Goal: Check status: Check status

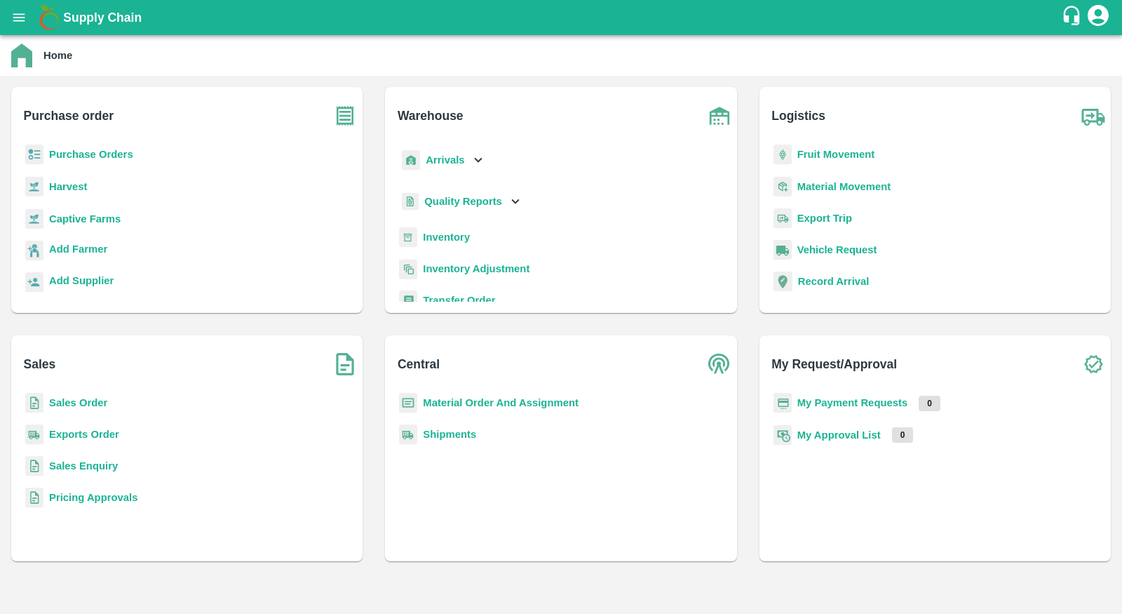
click at [108, 434] on b "Exports Order" at bounding box center [84, 434] width 70 height 11
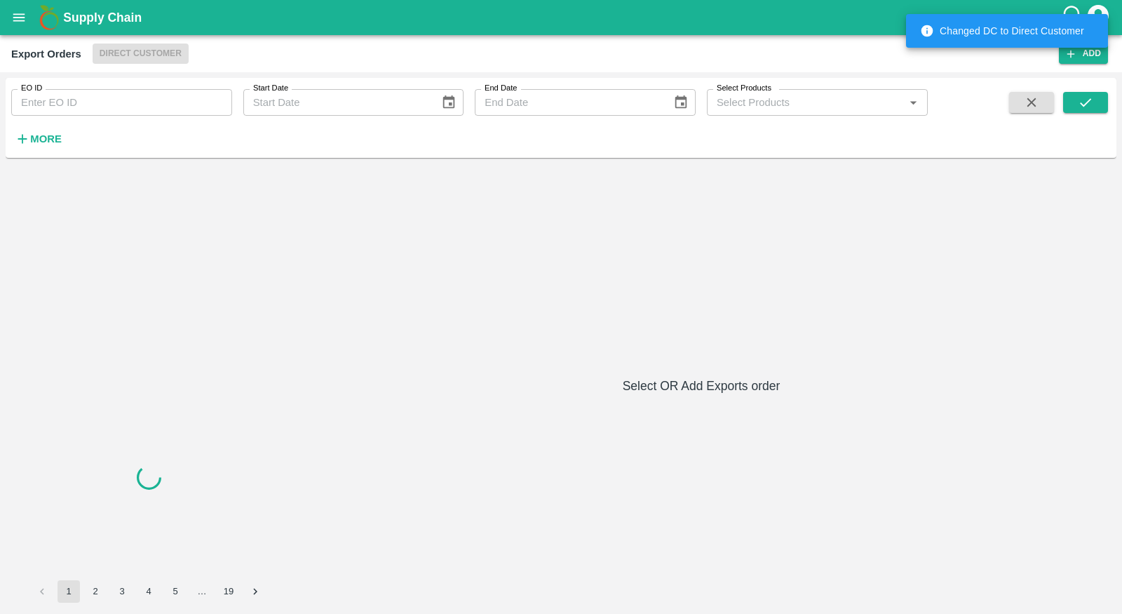
click at [137, 115] on input "EO ID" at bounding box center [121, 102] width 221 height 27
paste input "487"
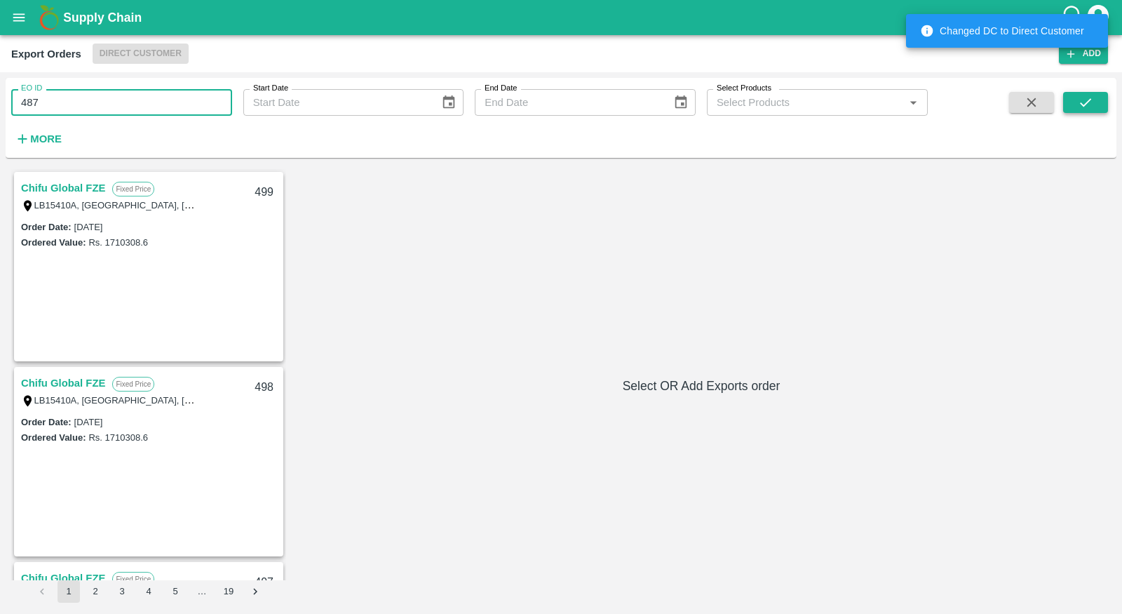
type input "487"
click at [1085, 94] on button "submit" at bounding box center [1085, 102] width 45 height 21
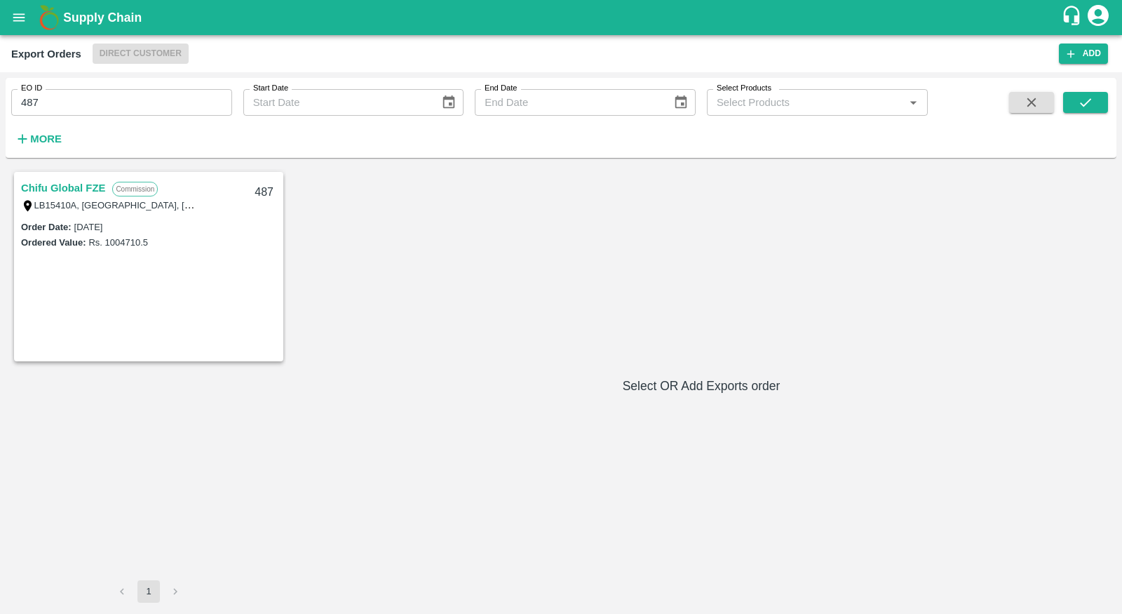
click at [61, 194] on link "Chifu Global FZE" at bounding box center [63, 188] width 84 height 18
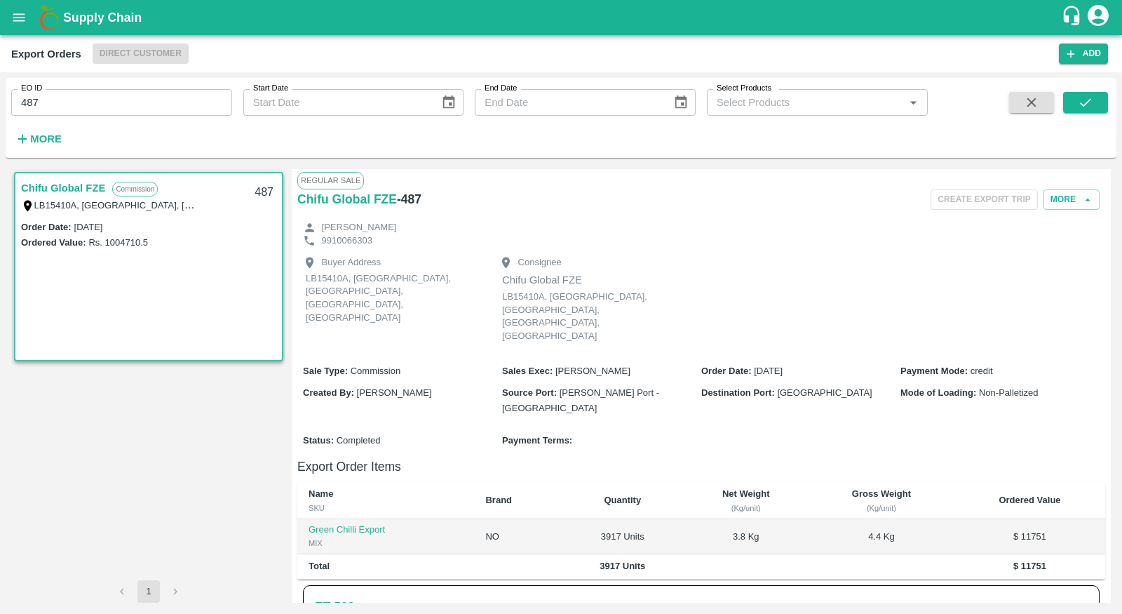
scroll to position [186, 0]
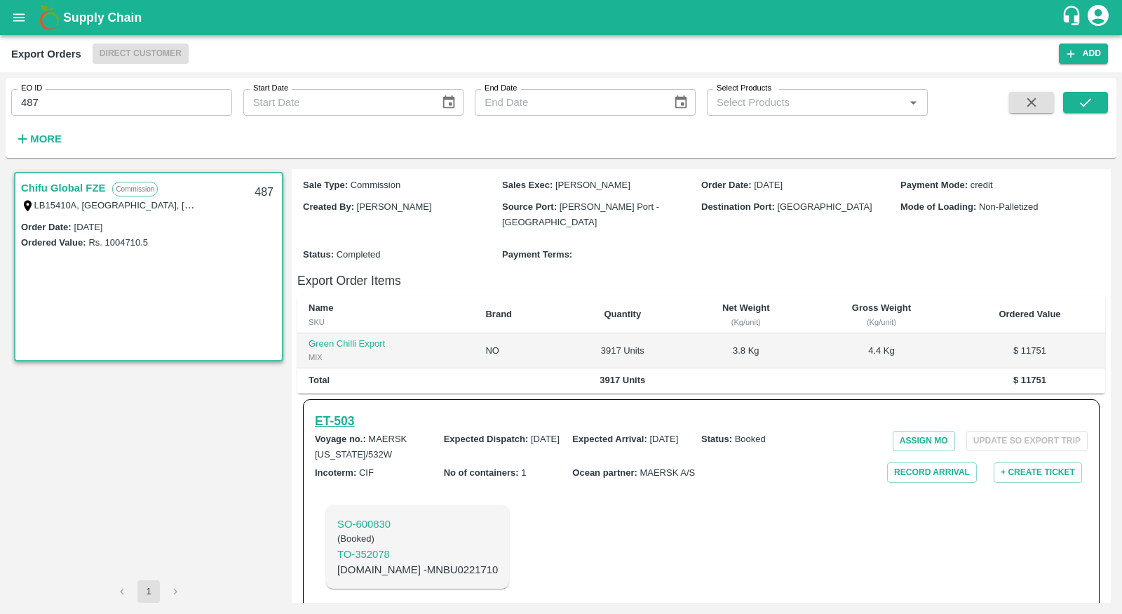
click at [354, 411] on h6 "ET- 503" at bounding box center [334, 421] width 39 height 20
click at [379, 516] on p "SO- 600830" at bounding box center [417, 523] width 161 height 15
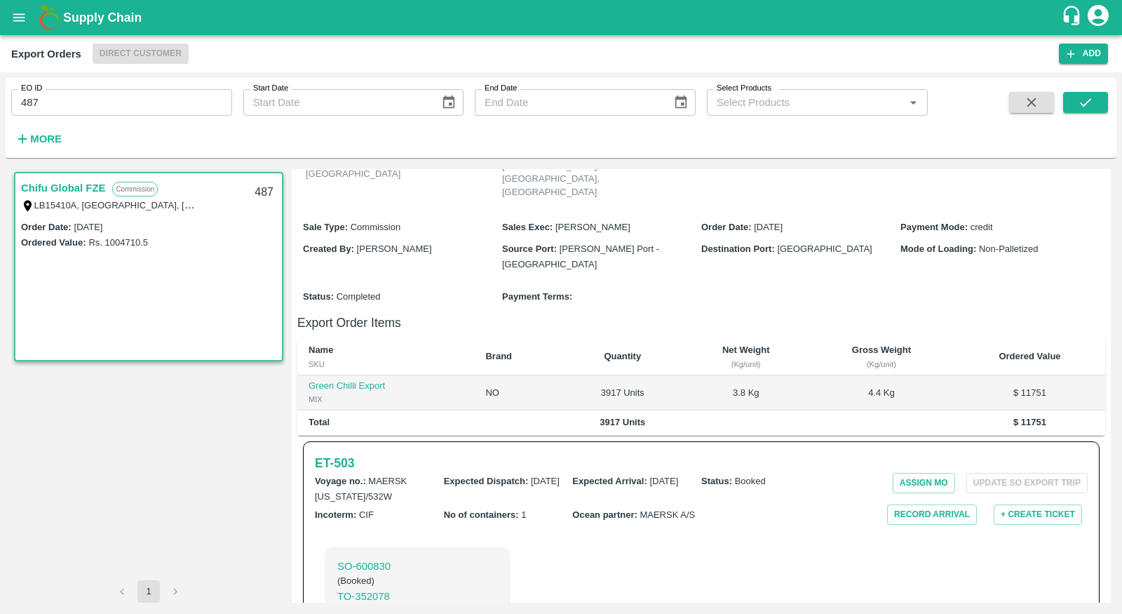
scroll to position [0, 0]
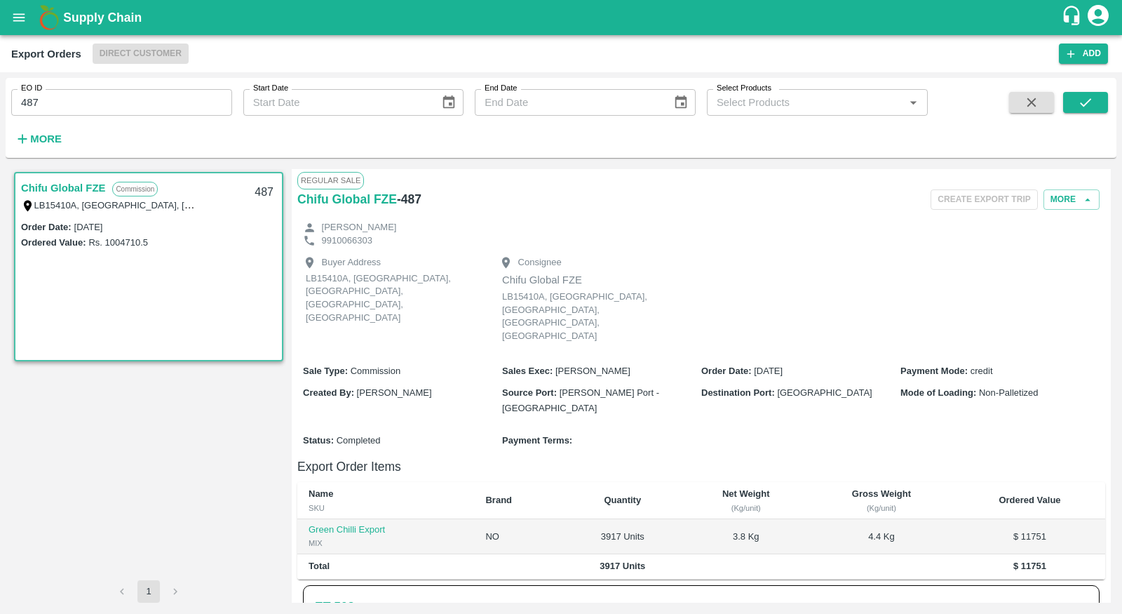
click at [529, 124] on div "EO ID 487 EO ID Start Date Start Date End Date End Date Select Products Select …" at bounding box center [464, 114] width 928 height 73
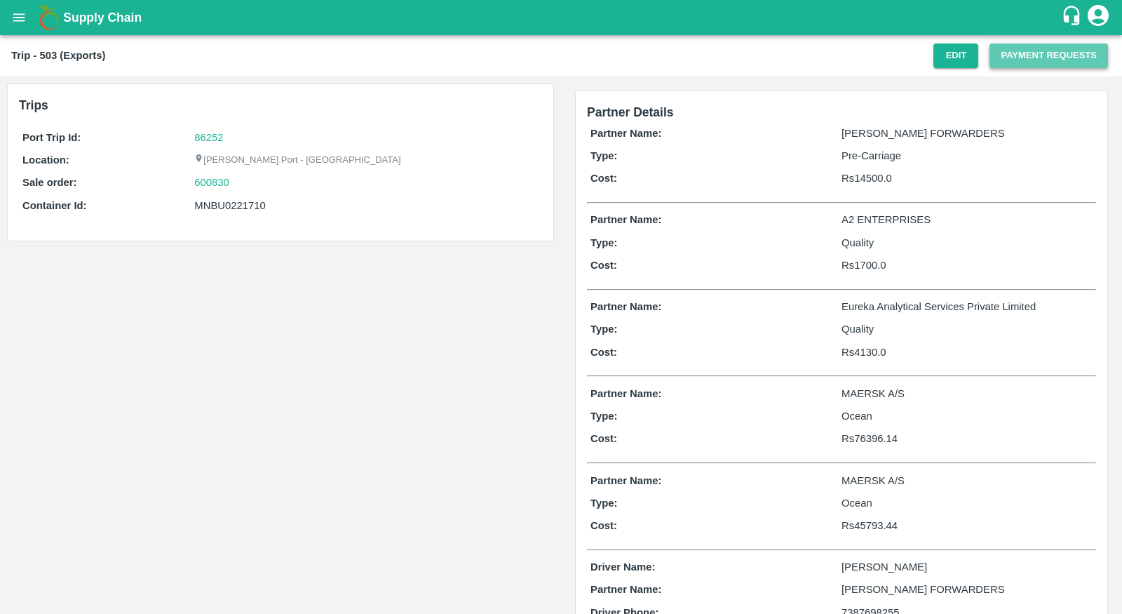
click at [1037, 59] on button "Payment Requests" at bounding box center [1049, 55] width 119 height 25
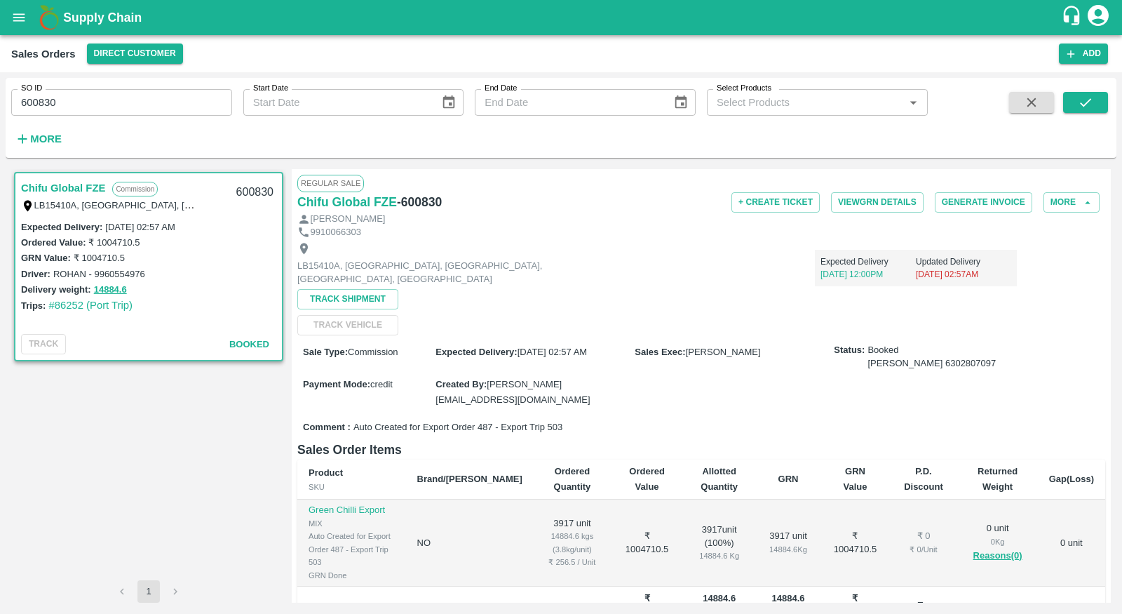
scroll to position [151, 0]
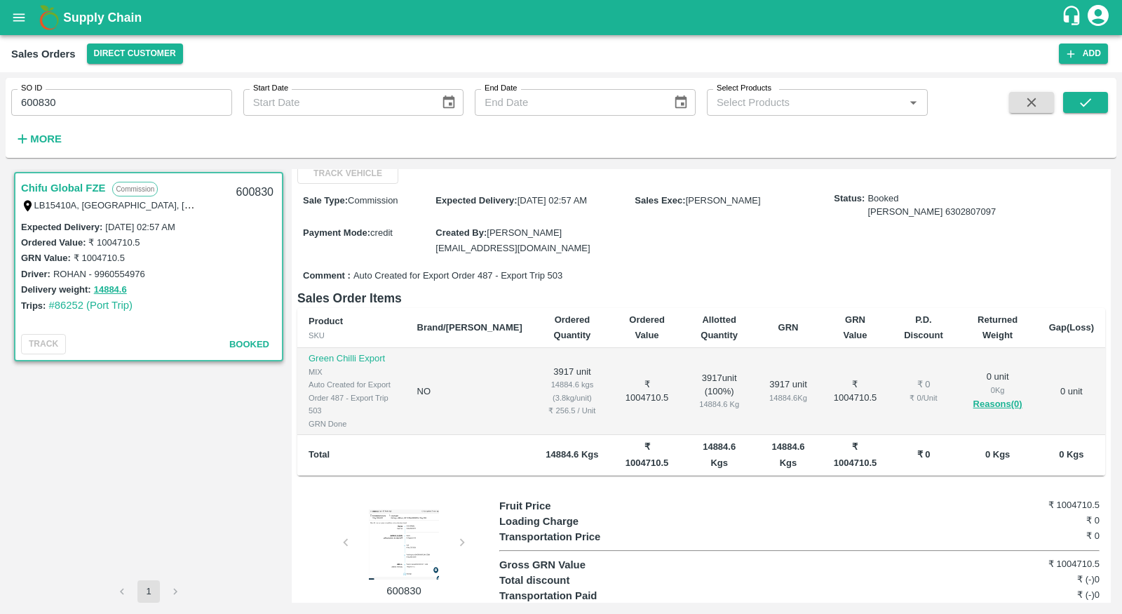
click at [393, 518] on div at bounding box center [403, 544] width 105 height 70
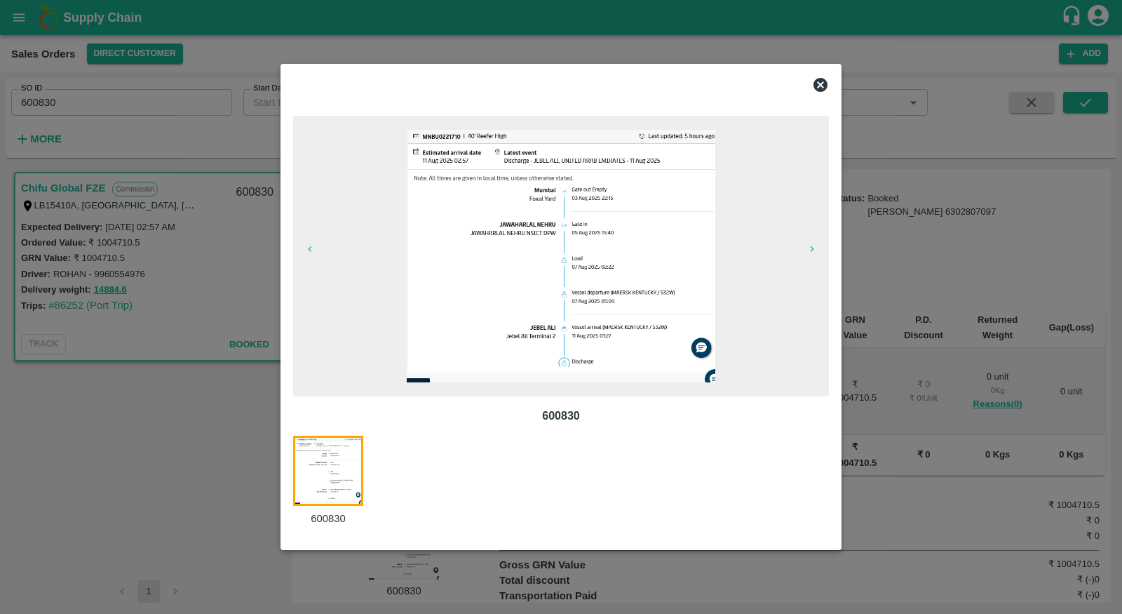
click at [199, 475] on div at bounding box center [561, 307] width 1122 height 614
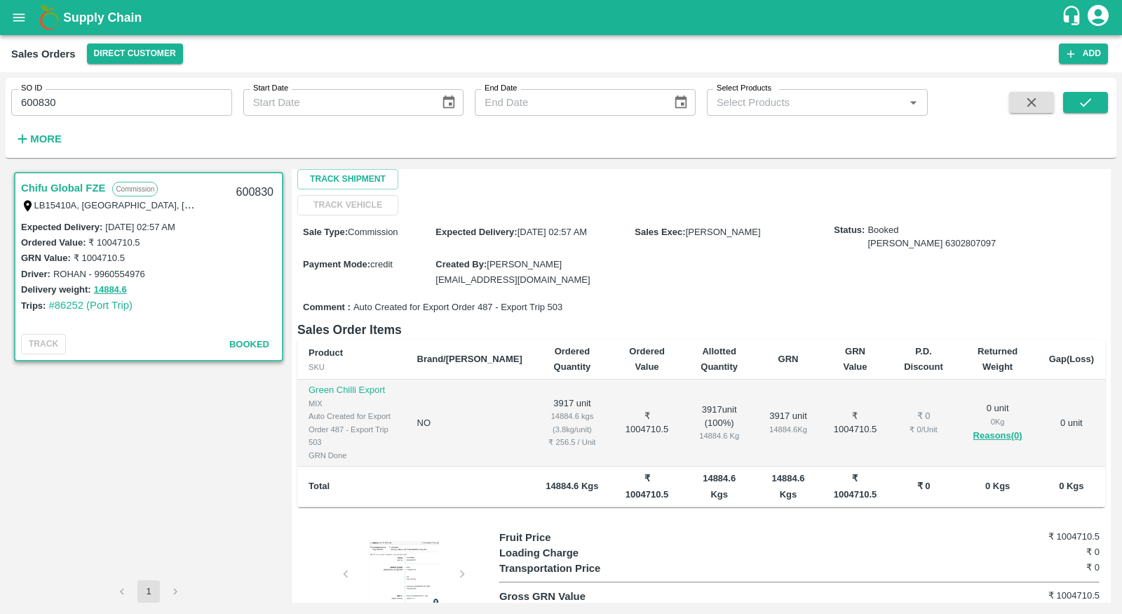
scroll to position [0, 0]
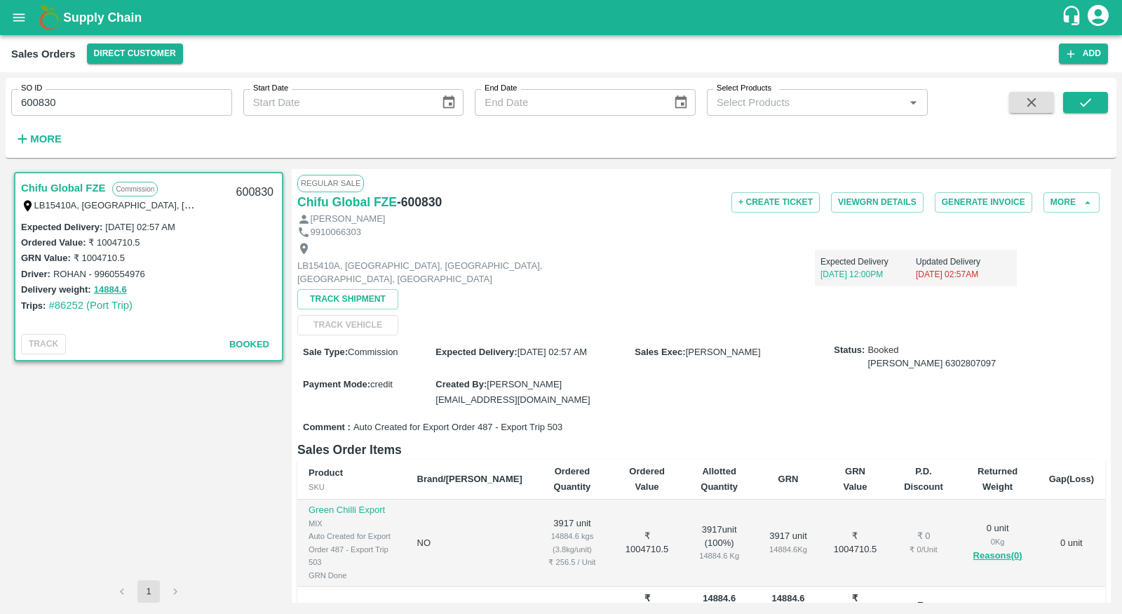
click at [346, 313] on div "Track Shipment TRACK VEHICLE" at bounding box center [364, 312] width 135 height 46
click at [346, 325] on div "Track Shipment TRACK VEHICLE" at bounding box center [364, 312] width 135 height 46
click at [430, 379] on div "Payment Mode : credit" at bounding box center [369, 383] width 133 height 15
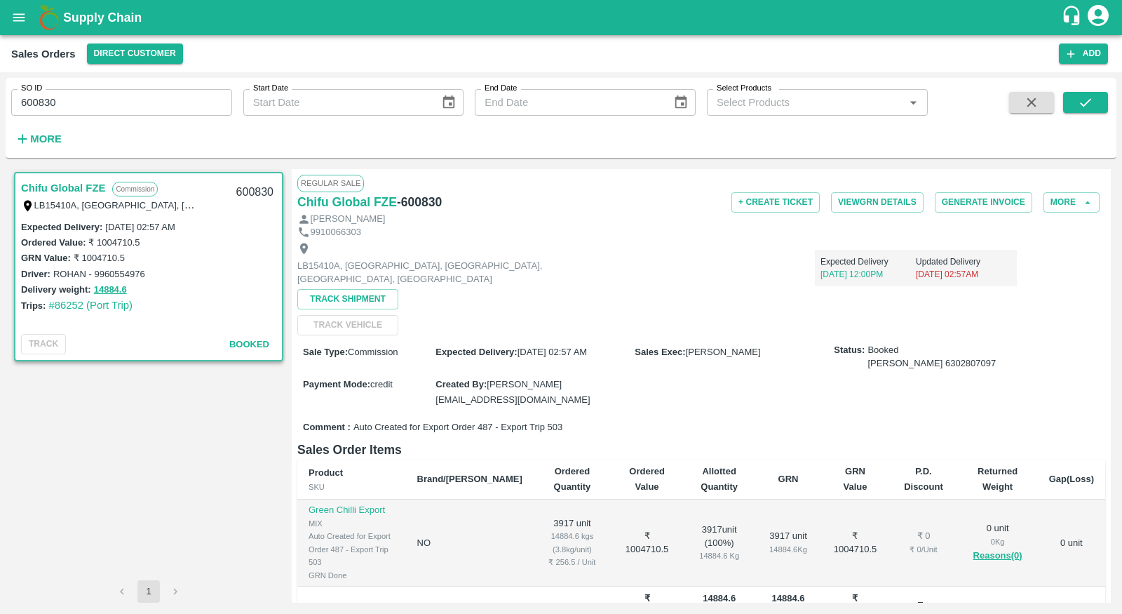
click at [663, 348] on label "Sales Exec :" at bounding box center [660, 351] width 50 height 11
drag, startPoint x: 663, startPoint y: 348, endPoint x: 670, endPoint y: 353, distance: 8.6
click at [670, 354] on label "Sales Exec :" at bounding box center [660, 351] width 50 height 11
click at [670, 353] on label "Sales Exec :" at bounding box center [660, 351] width 50 height 11
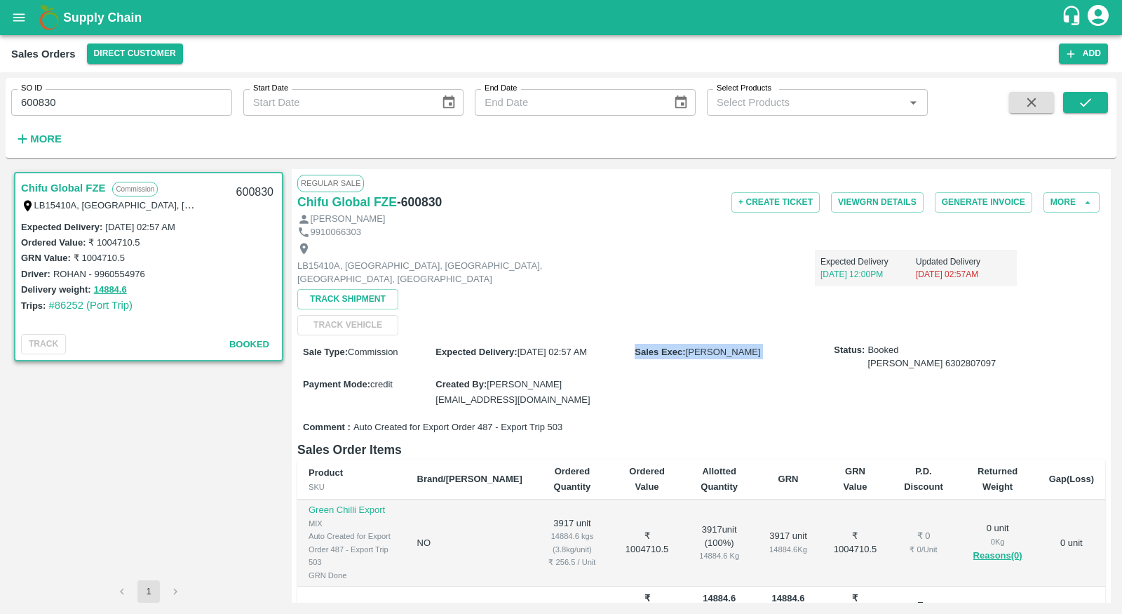
click at [670, 353] on label "Sales Exec :" at bounding box center [660, 351] width 50 height 11
click at [693, 387] on div "Sale Type : Commission Expected Delivery : 11 Aug 2025, 02:57 AM Sales Exec : H…" at bounding box center [701, 375] width 808 height 80
click at [438, 203] on h6 "- 600830" at bounding box center [419, 202] width 45 height 20
copy h6 "600830"
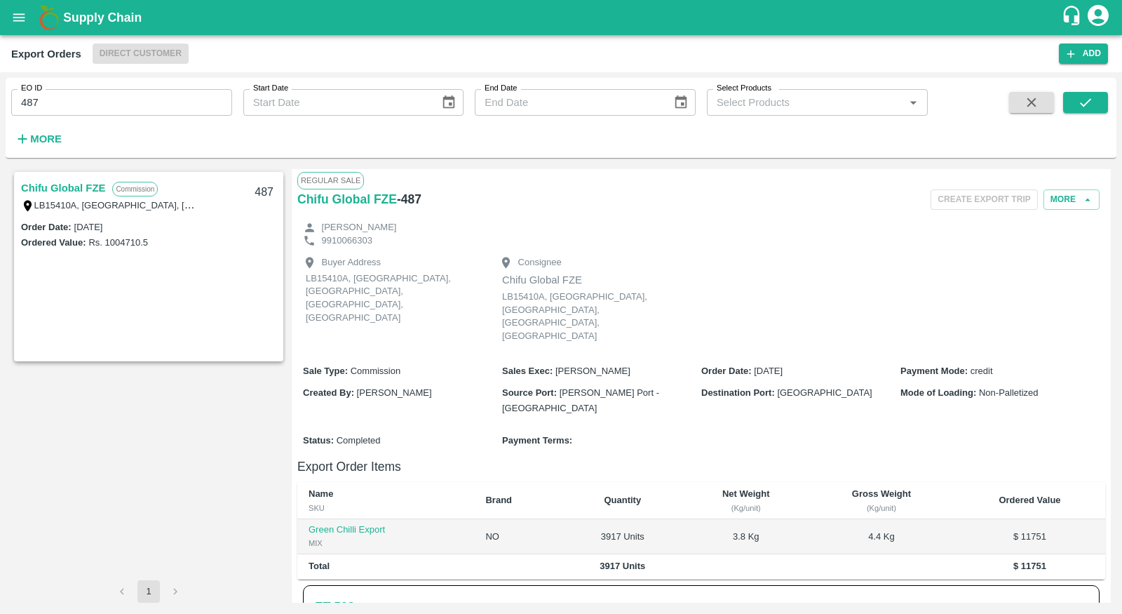
click at [100, 109] on input "487" at bounding box center [121, 102] width 221 height 27
type input "x"
click at [39, 129] on button "More" at bounding box center [38, 139] width 54 height 24
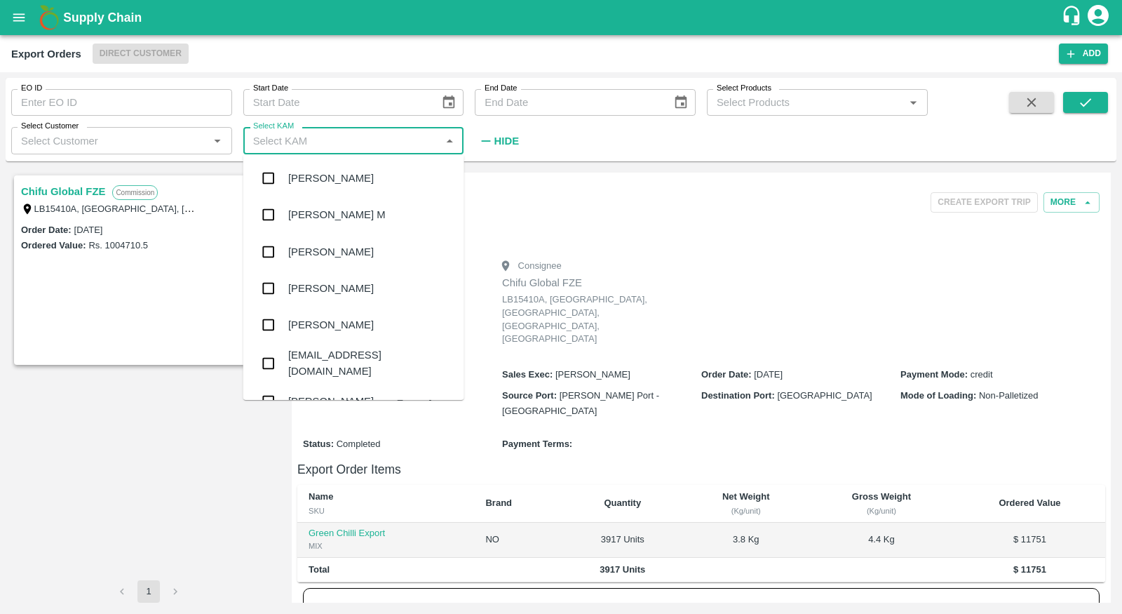
click at [287, 134] on input "Select KAM" at bounding box center [342, 140] width 189 height 18
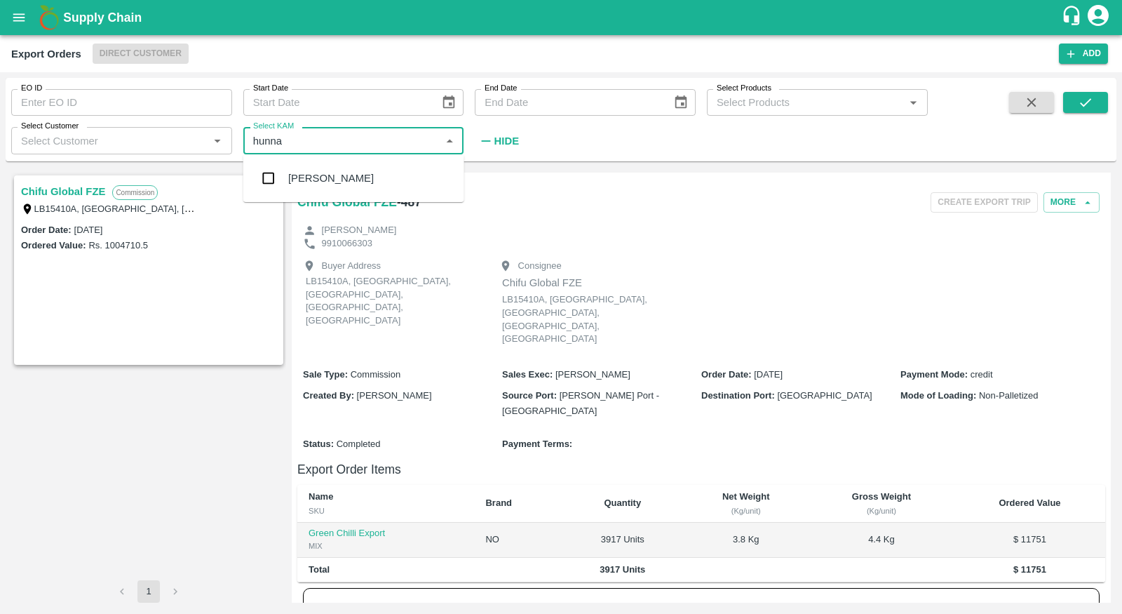
type input "hunnar"
click at [304, 166] on div "Hunnar Ramwani" at bounding box center [353, 178] width 221 height 36
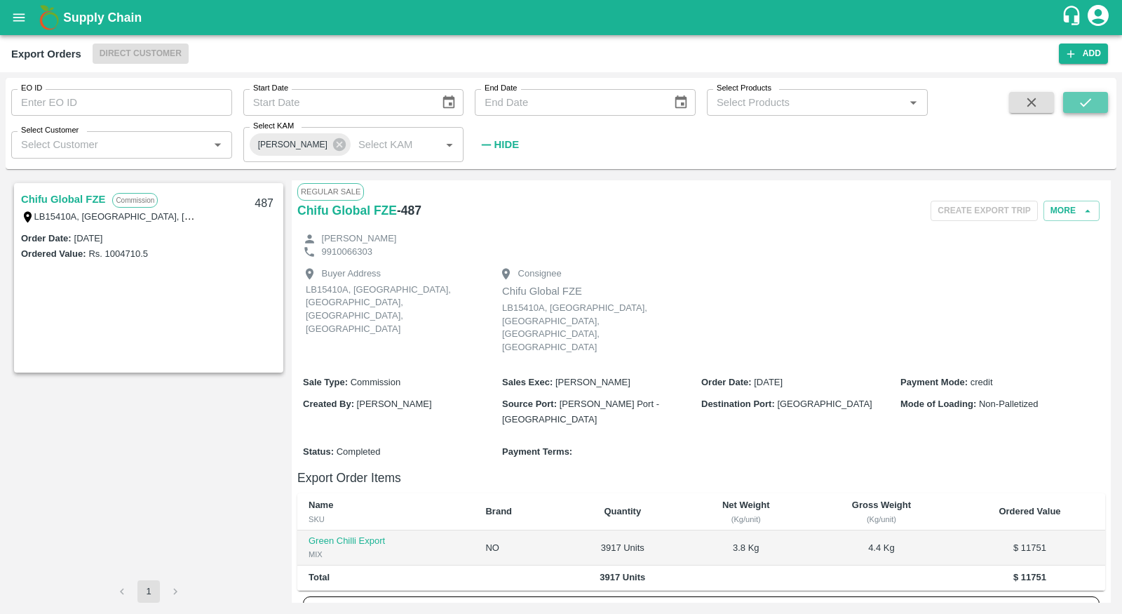
click at [1088, 109] on icon "submit" at bounding box center [1085, 102] width 15 height 15
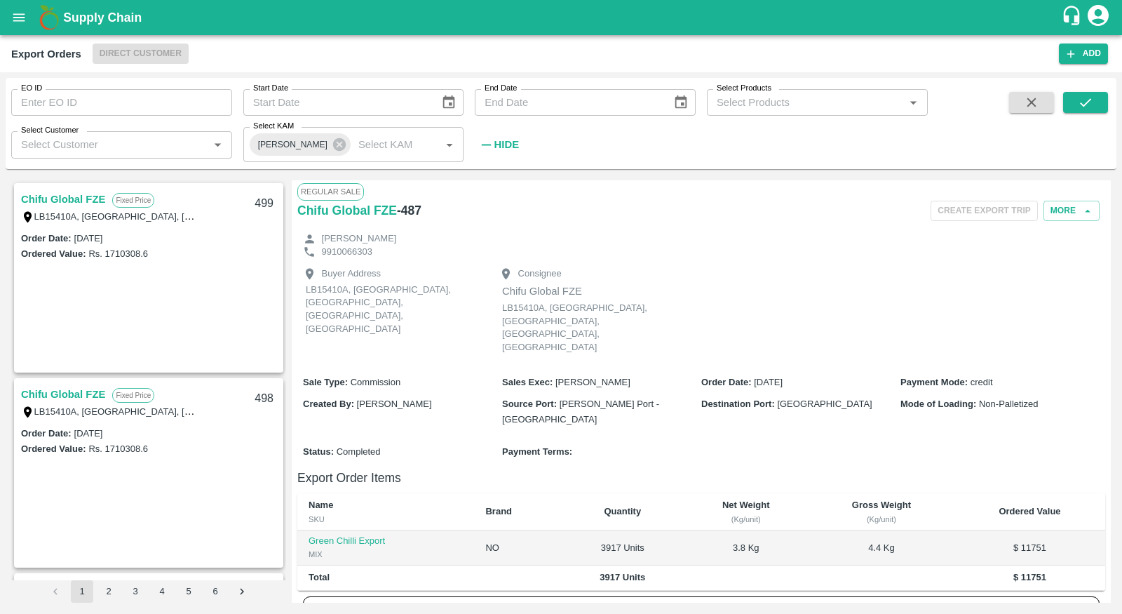
click at [83, 199] on link "Chifu Global FZE" at bounding box center [63, 199] width 84 height 18
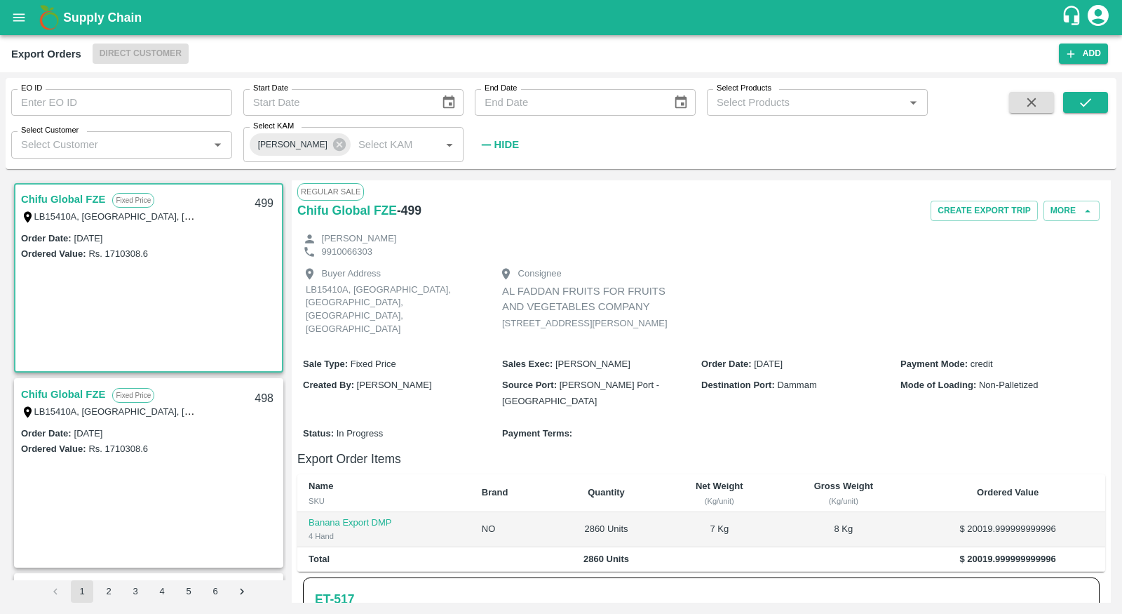
click at [77, 394] on link "Chifu Global FZE" at bounding box center [63, 394] width 84 height 18
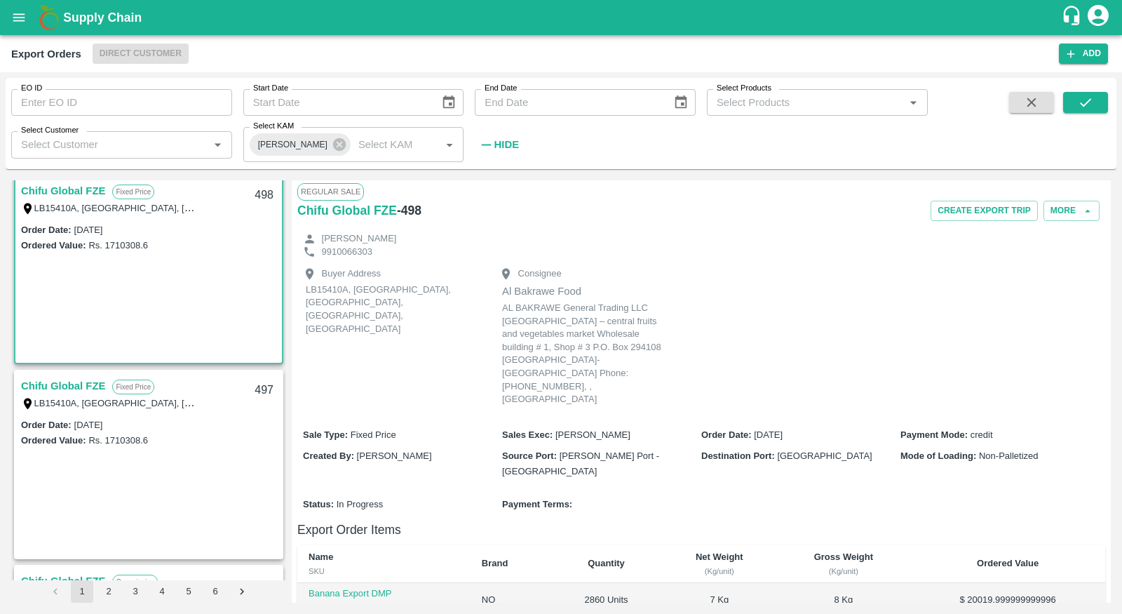
scroll to position [205, 0]
click at [79, 389] on link "Chifu Global FZE" at bounding box center [63, 384] width 84 height 18
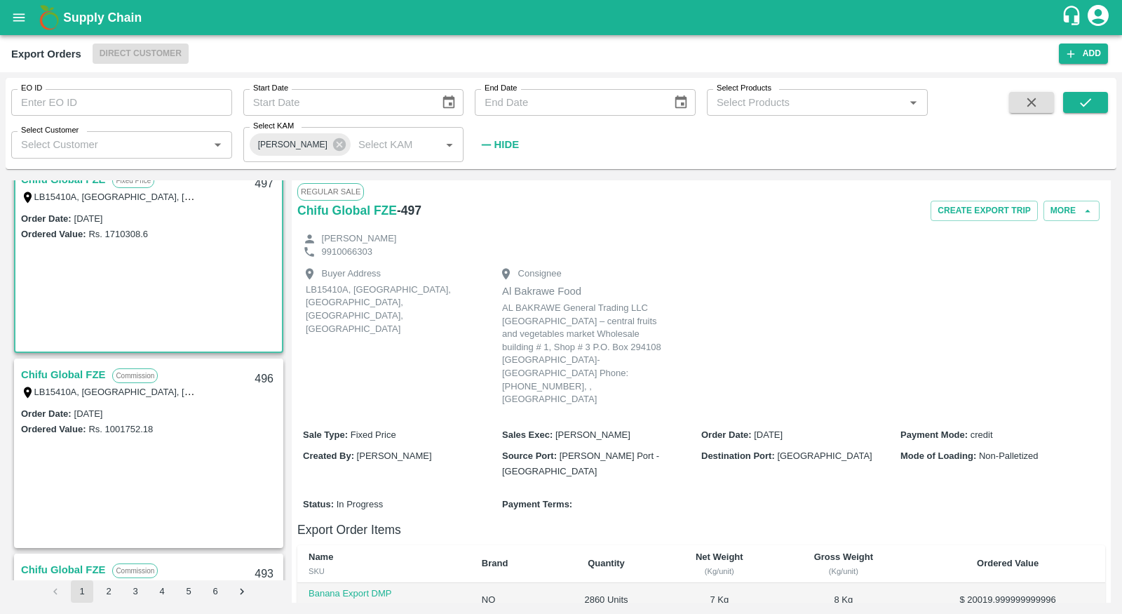
scroll to position [410, 0]
click at [59, 389] on label "LB15410A, Jebel Ali Free Zone, Jafza, Dubai, Dubai, 400021, United Arab Emirates" at bounding box center [255, 390] width 443 height 11
click at [63, 377] on link "Chifu Global FZE" at bounding box center [63, 374] width 84 height 18
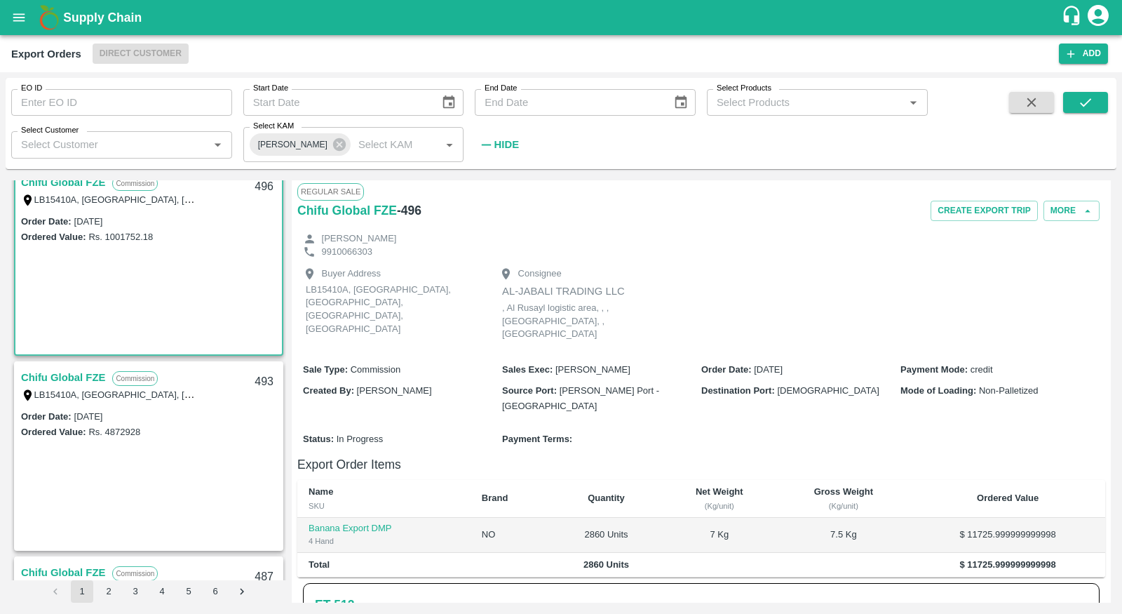
scroll to position [603, 0]
click at [65, 372] on link "Chifu Global FZE" at bounding box center [63, 376] width 84 height 18
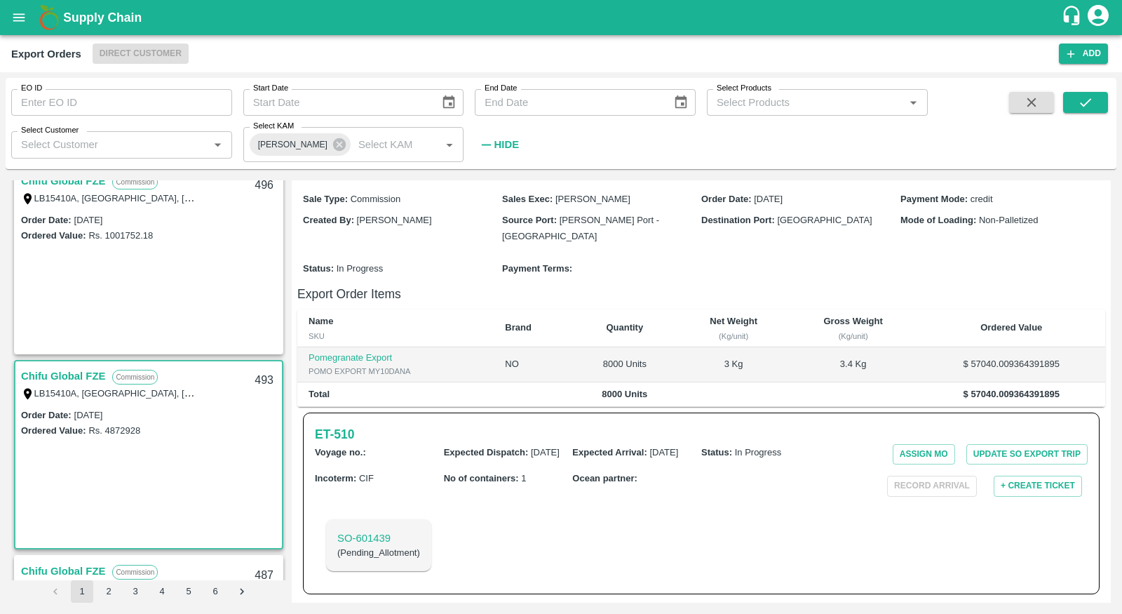
scroll to position [821, 0]
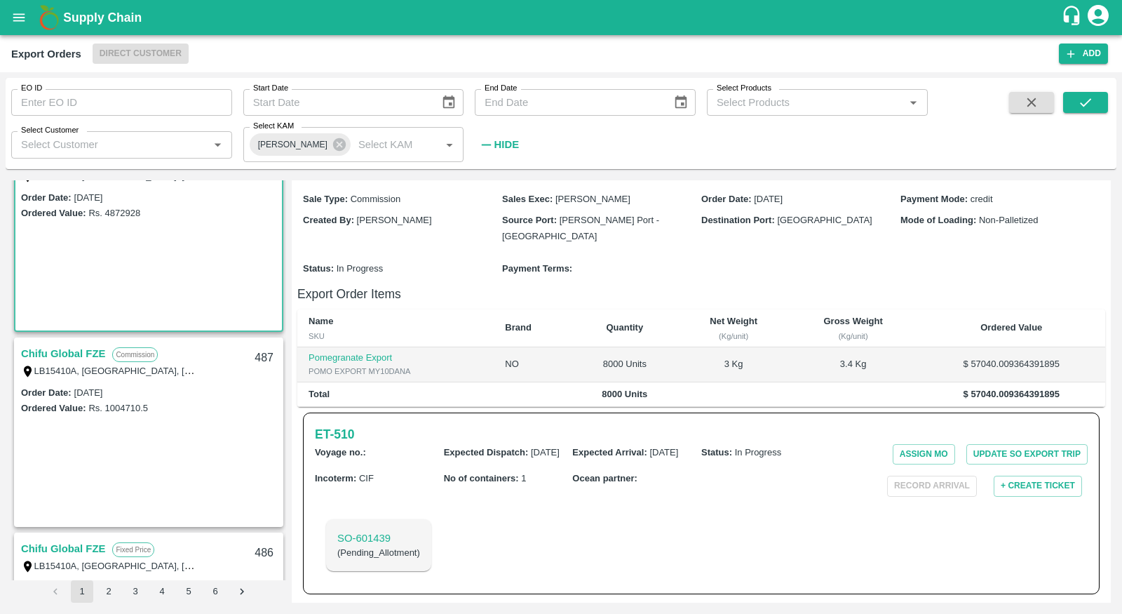
click at [69, 355] on link "Chifu Global FZE" at bounding box center [63, 353] width 84 height 18
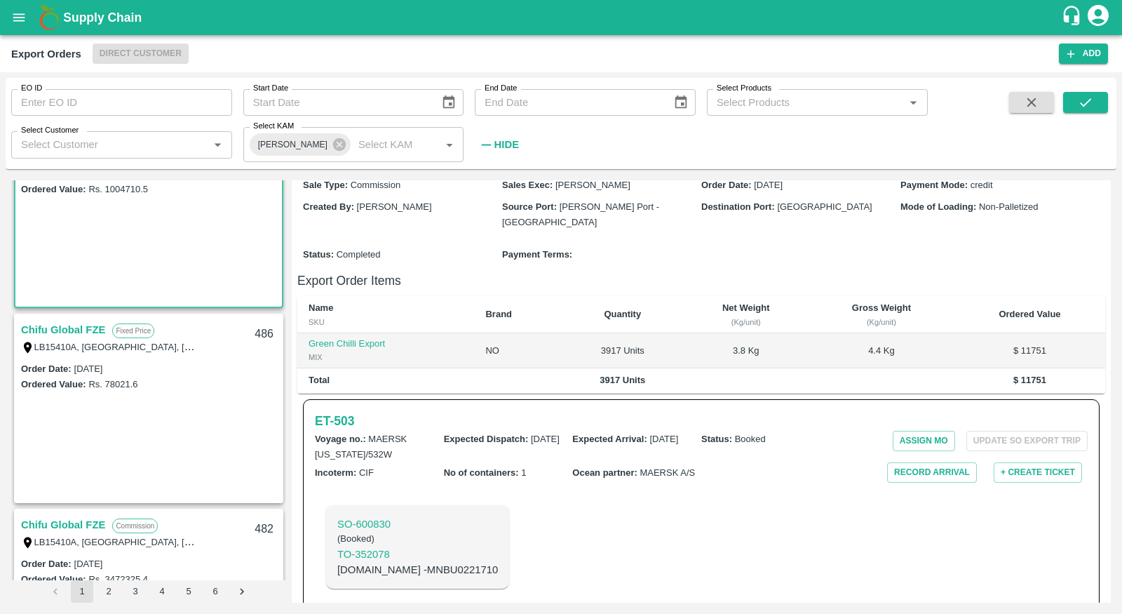
scroll to position [1038, 0]
click at [78, 330] on link "Chifu Global FZE" at bounding box center [63, 331] width 84 height 18
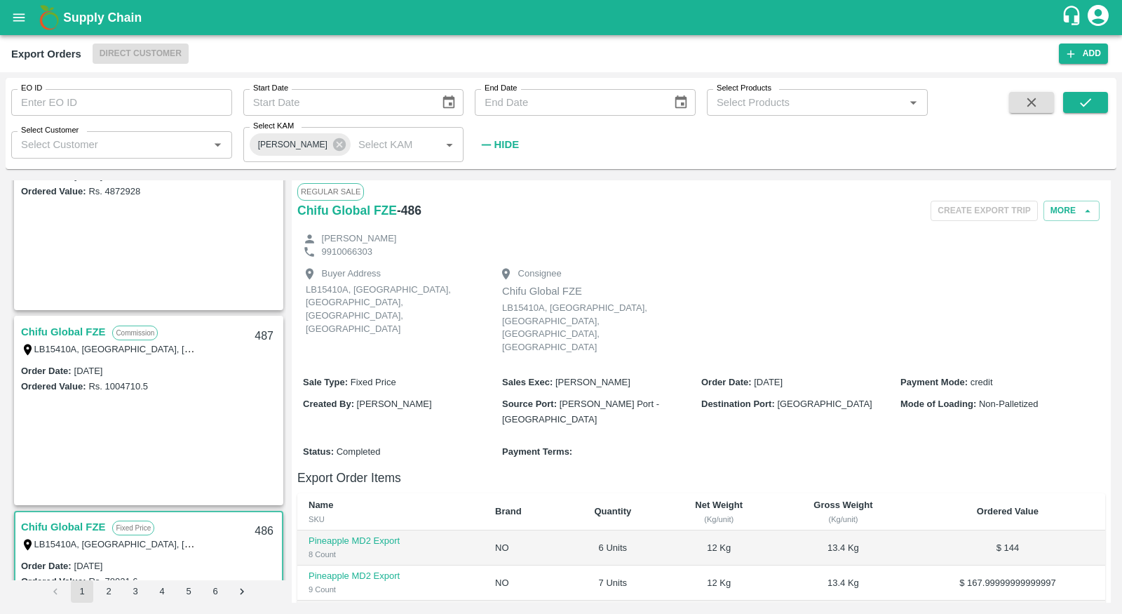
scroll to position [800, 0]
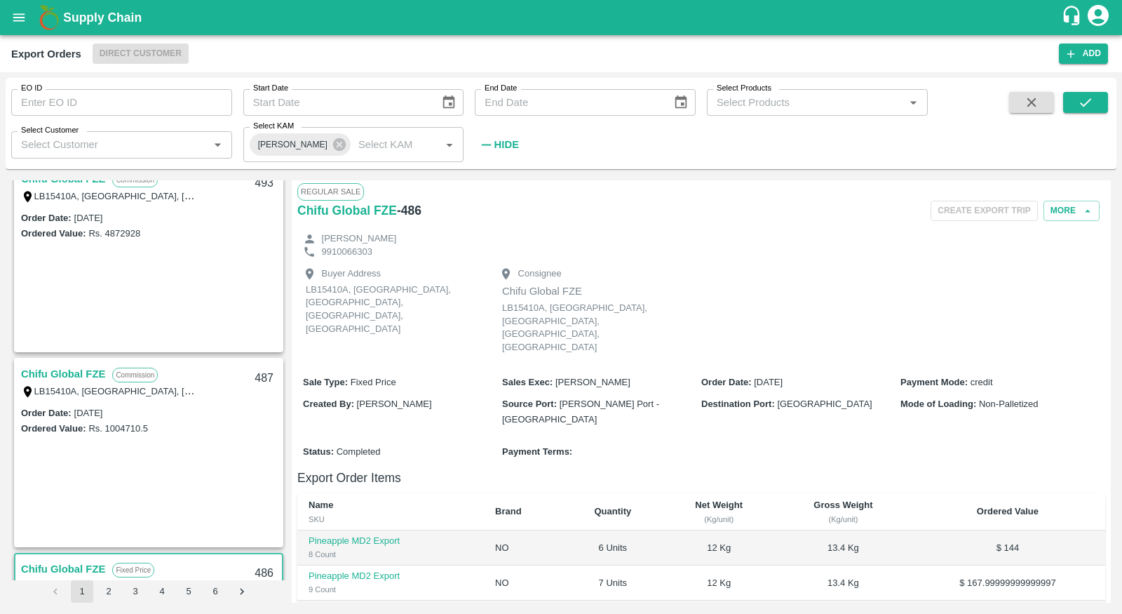
click at [194, 408] on div "Order Date : 31 Jul 2025" at bounding box center [148, 412] width 255 height 15
click at [86, 375] on link "Chifu Global FZE" at bounding box center [63, 374] width 84 height 18
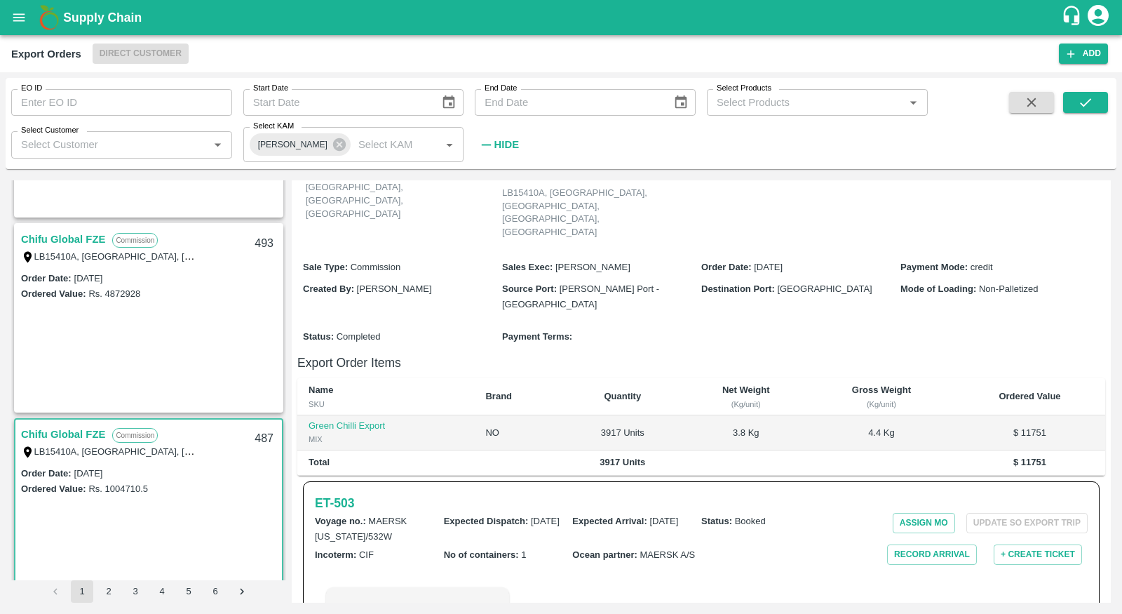
scroll to position [197, 0]
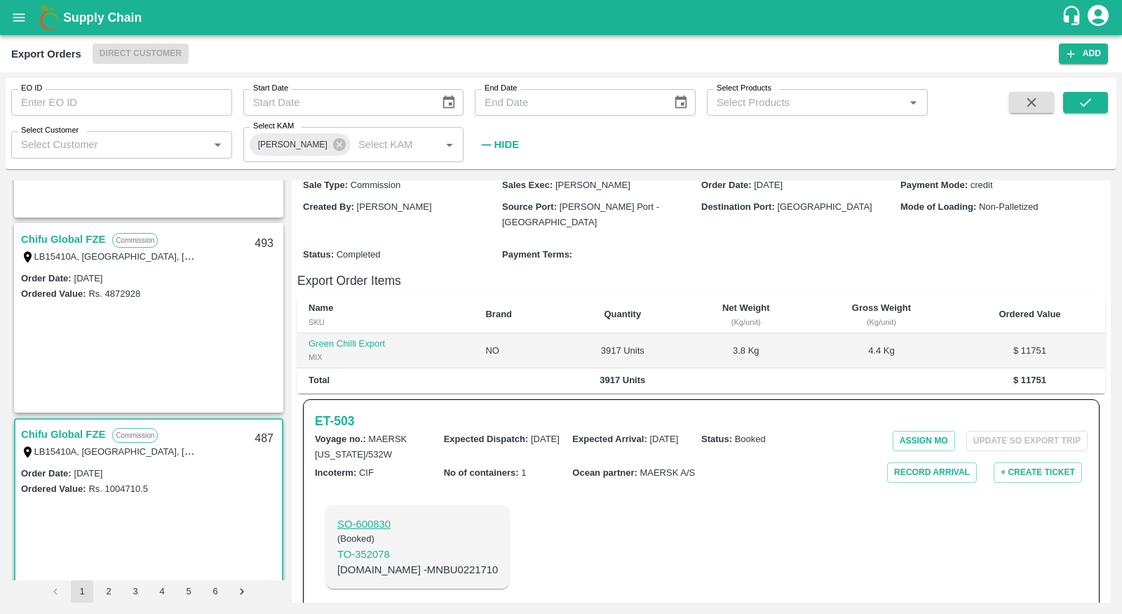
click at [368, 516] on p "SO- 600830" at bounding box center [417, 523] width 161 height 15
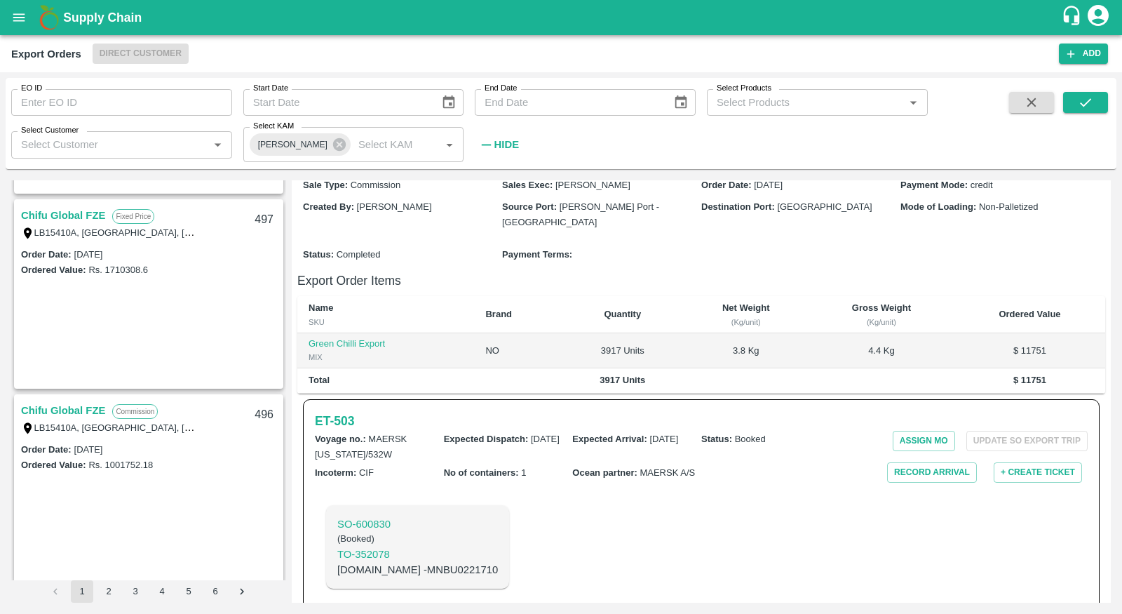
scroll to position [370, 0]
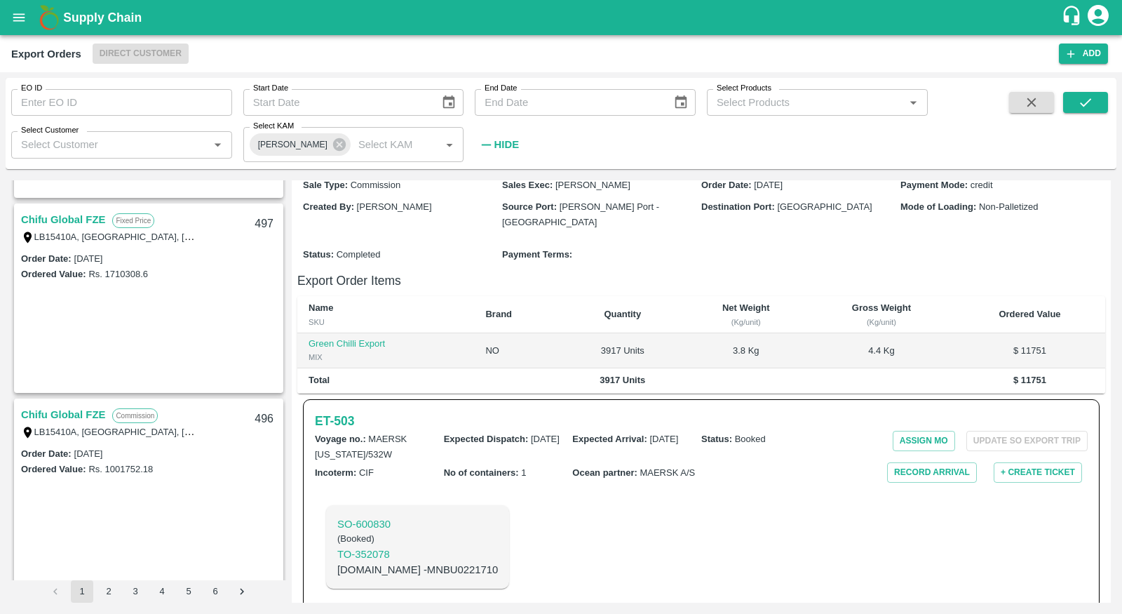
click at [41, 415] on link "Chifu Global FZE" at bounding box center [63, 414] width 84 height 18
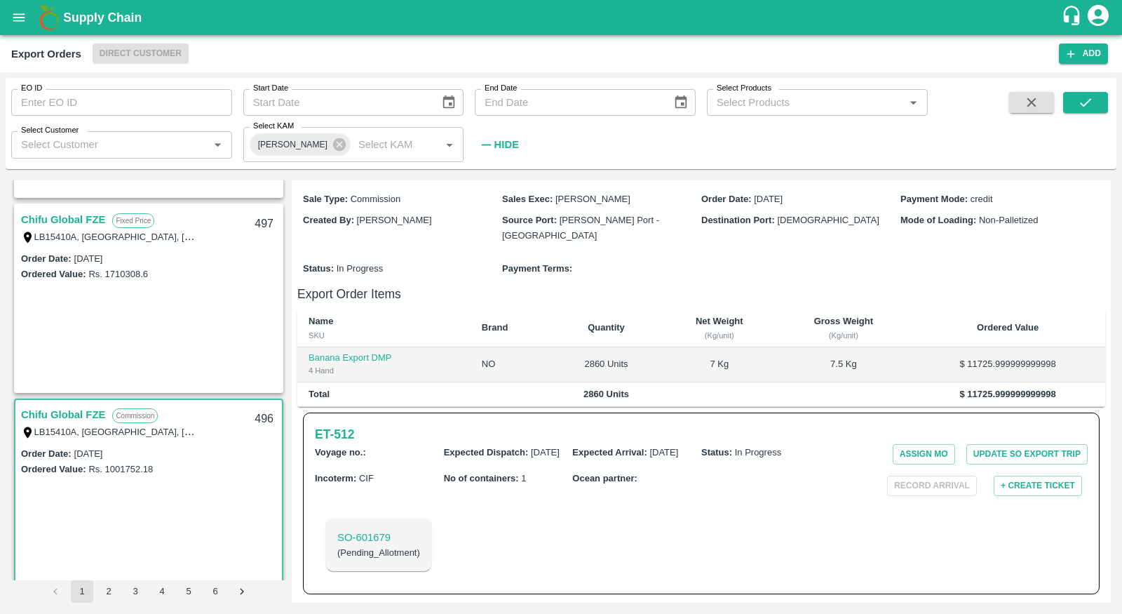
scroll to position [152, 0]
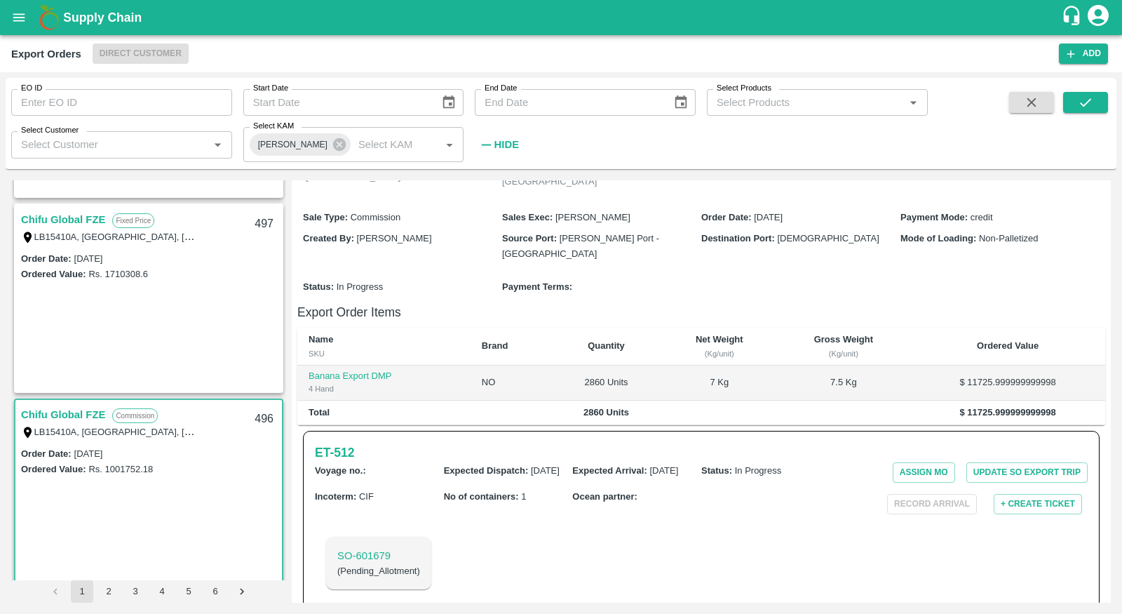
click at [53, 211] on link "Chifu Global FZE" at bounding box center [63, 219] width 84 height 18
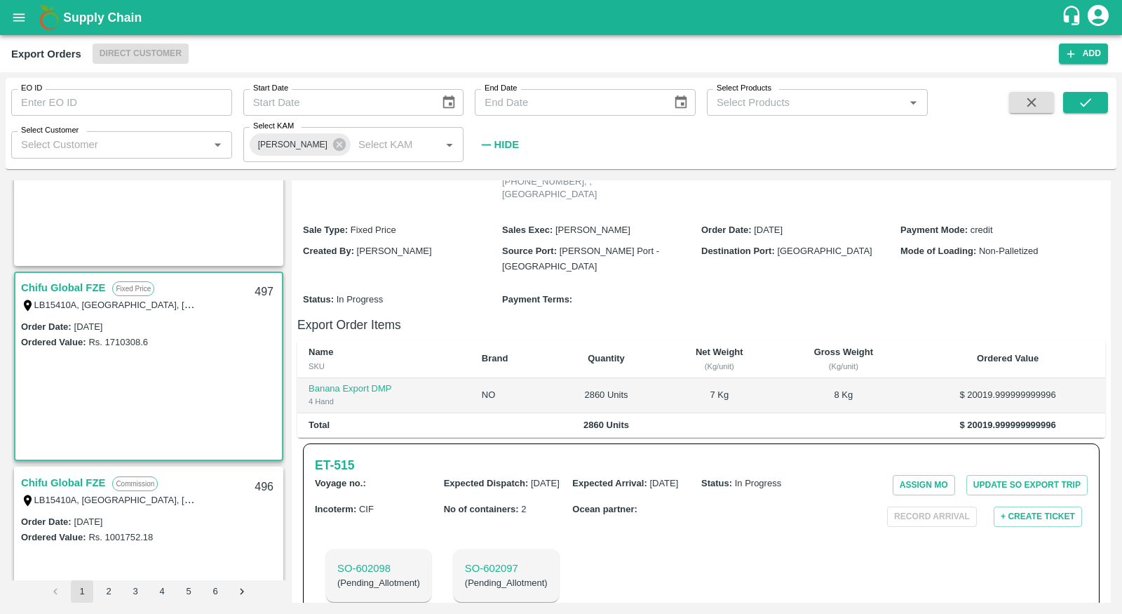
scroll to position [305, 0]
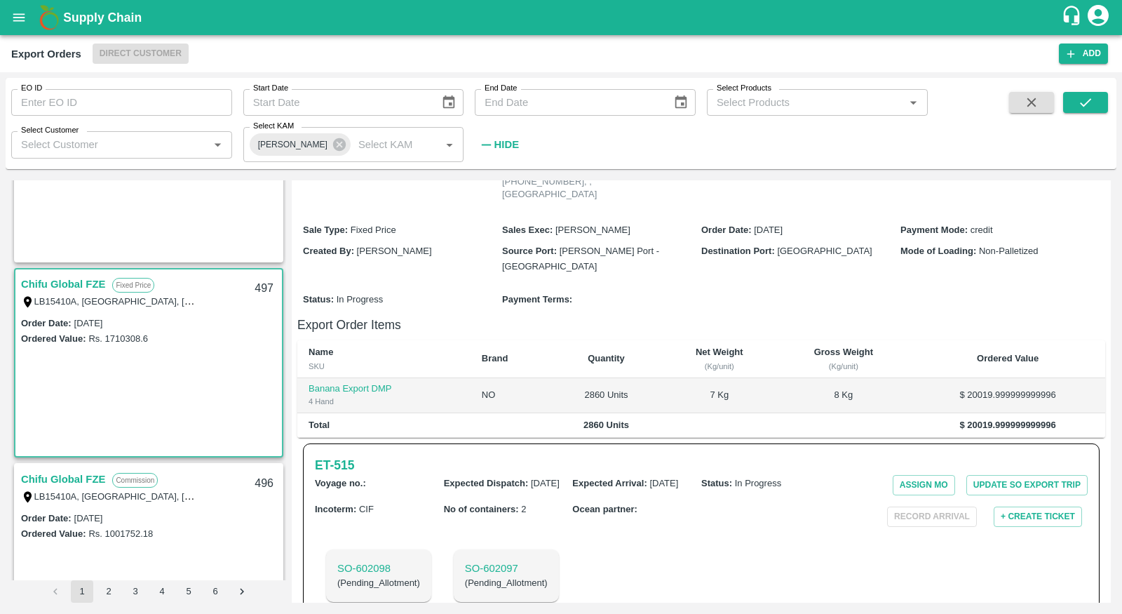
click at [64, 475] on link "Chifu Global FZE" at bounding box center [63, 479] width 84 height 18
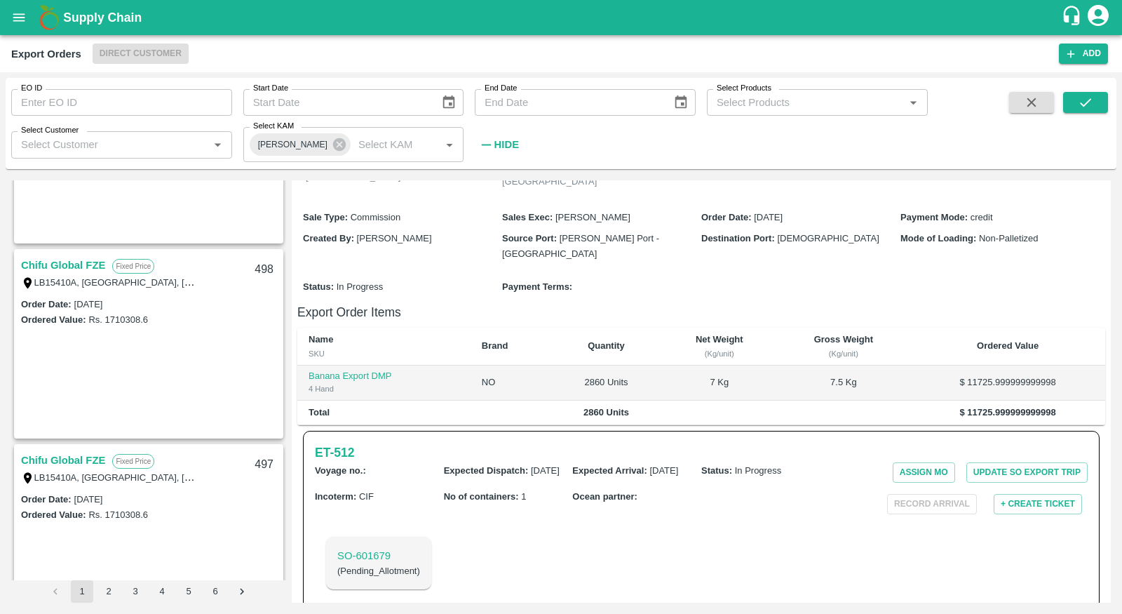
scroll to position [127, 0]
click at [55, 265] on link "Chifu Global FZE" at bounding box center [63, 267] width 84 height 18
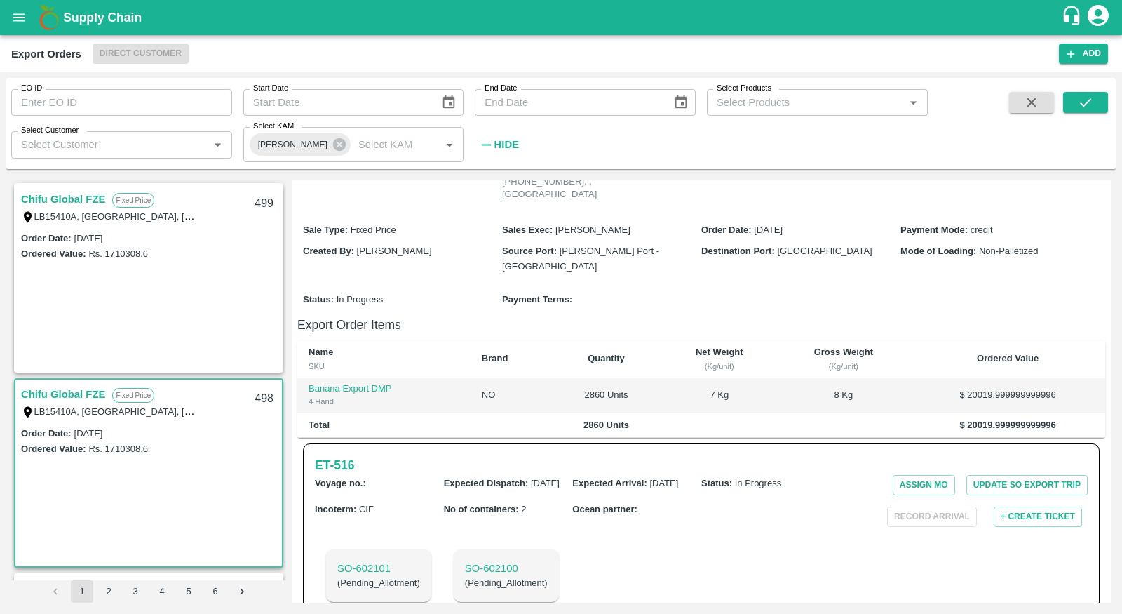
click at [92, 198] on link "Chifu Global FZE" at bounding box center [63, 199] width 84 height 18
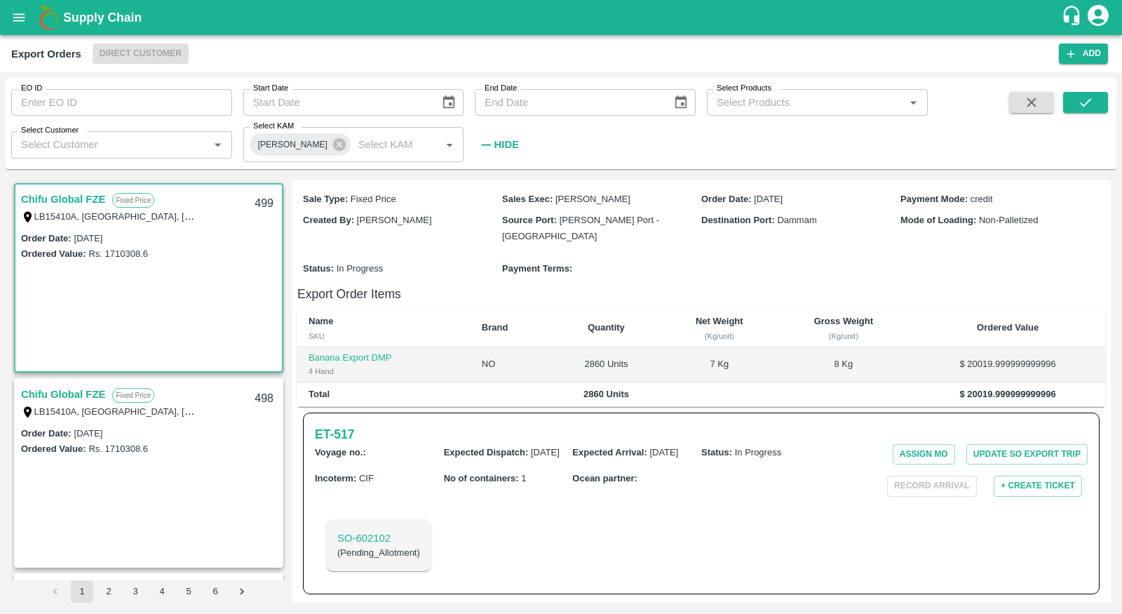
click at [128, 387] on div "Chifu Global FZE Fixed Price" at bounding box center [133, 394] width 225 height 18
click at [84, 395] on link "Chifu Global FZE" at bounding box center [63, 394] width 84 height 18
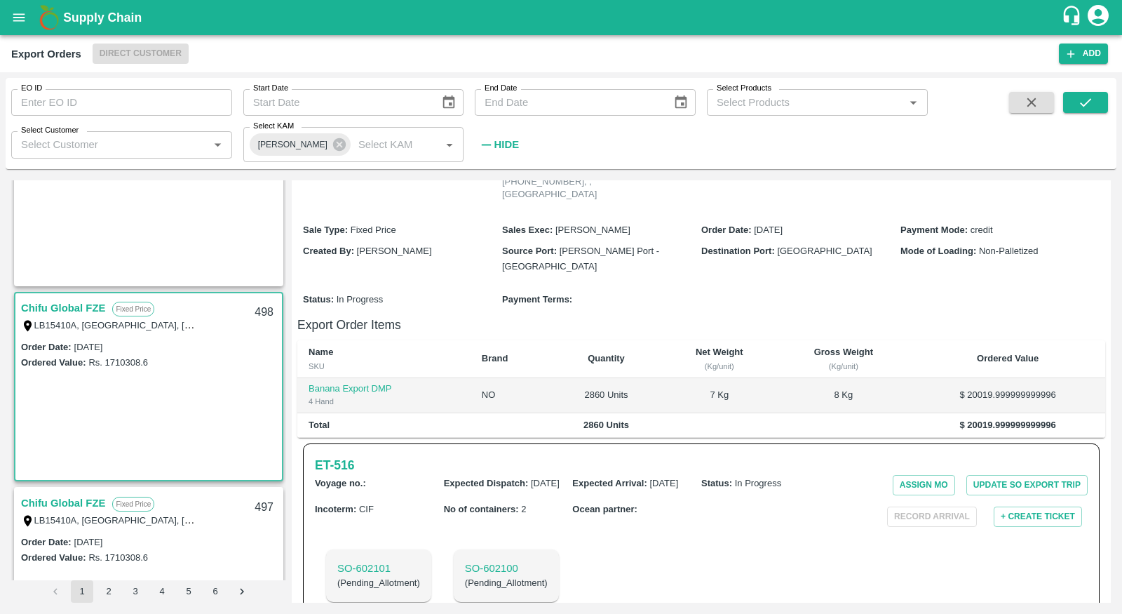
scroll to position [97, 0]
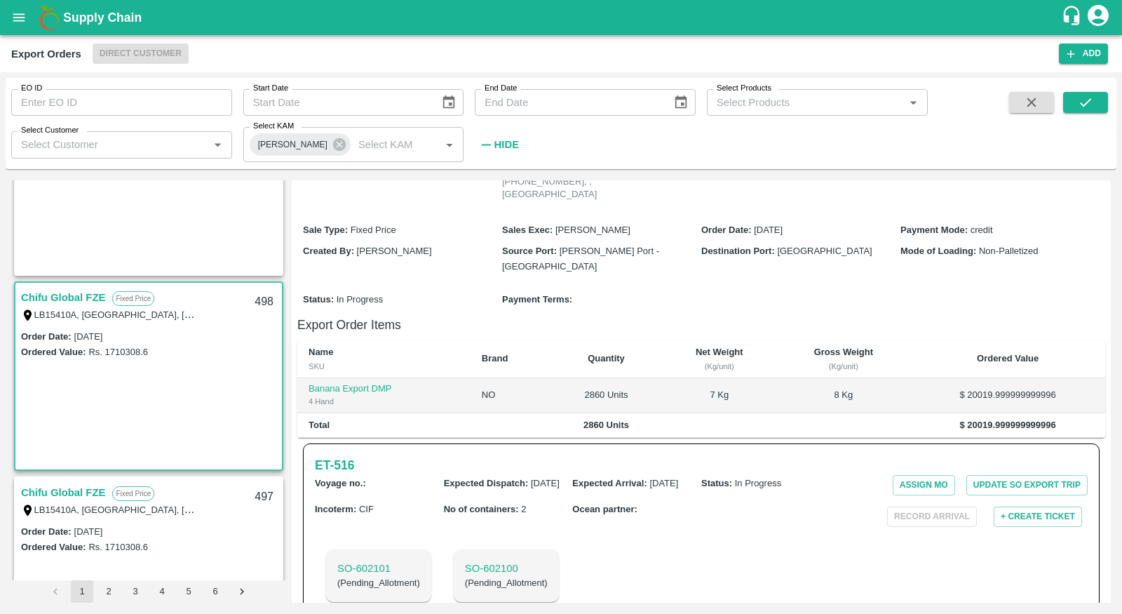
click at [76, 487] on link "Chifu Global FZE" at bounding box center [63, 492] width 84 height 18
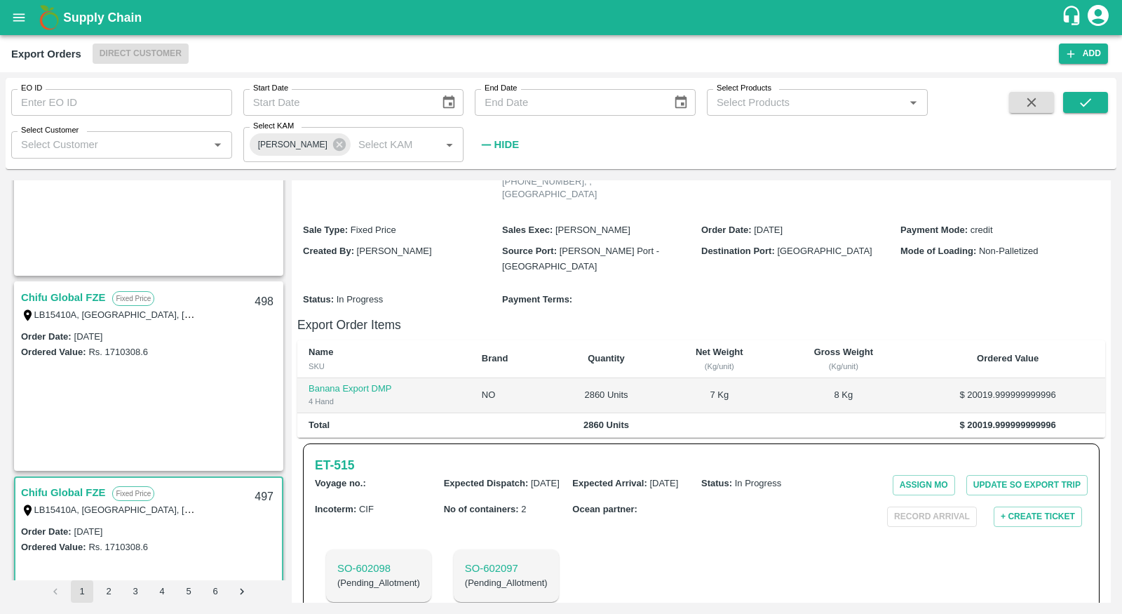
click at [72, 493] on link "Chifu Global FZE" at bounding box center [63, 492] width 84 height 18
click at [76, 299] on link "Chifu Global FZE" at bounding box center [63, 297] width 84 height 18
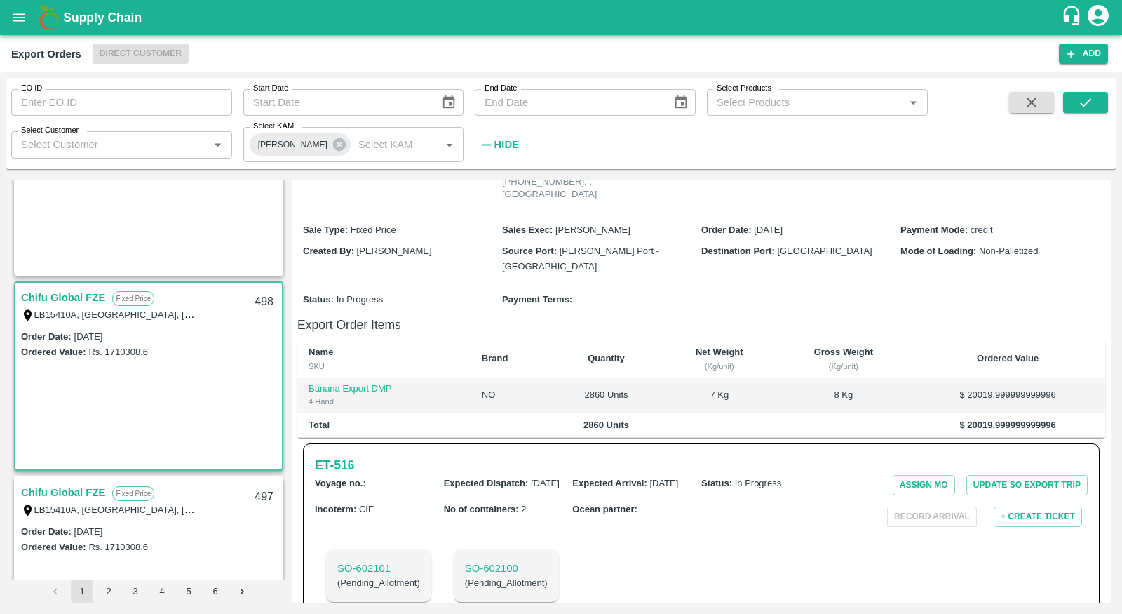
click at [84, 494] on link "Chifu Global FZE" at bounding box center [63, 492] width 84 height 18
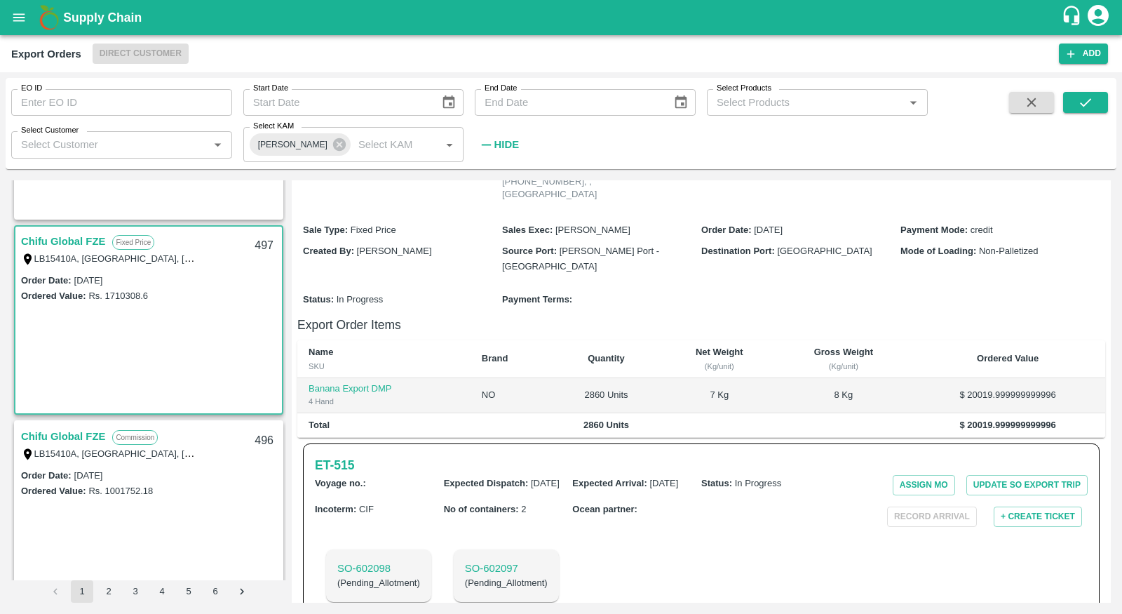
scroll to position [359, 0]
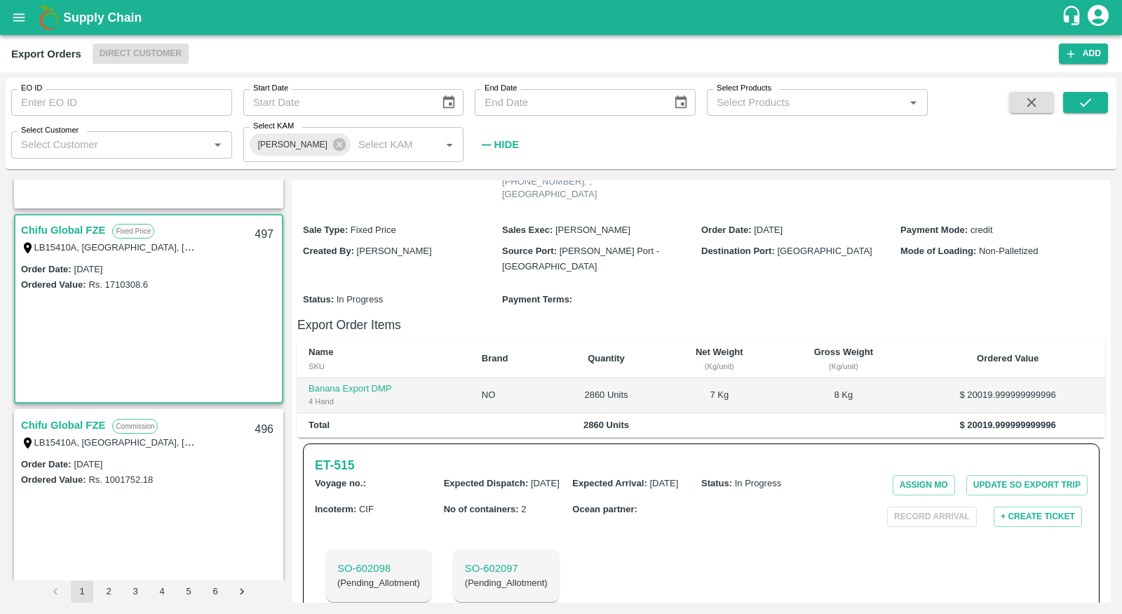
click at [90, 423] on link "Chifu Global FZE" at bounding box center [63, 425] width 84 height 18
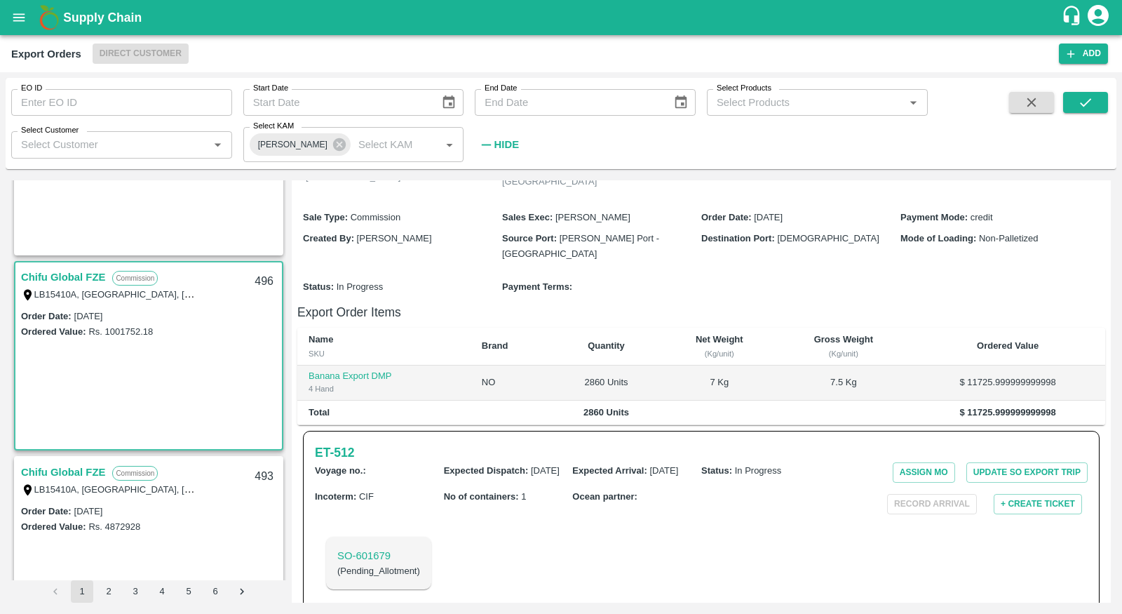
scroll to position [516, 0]
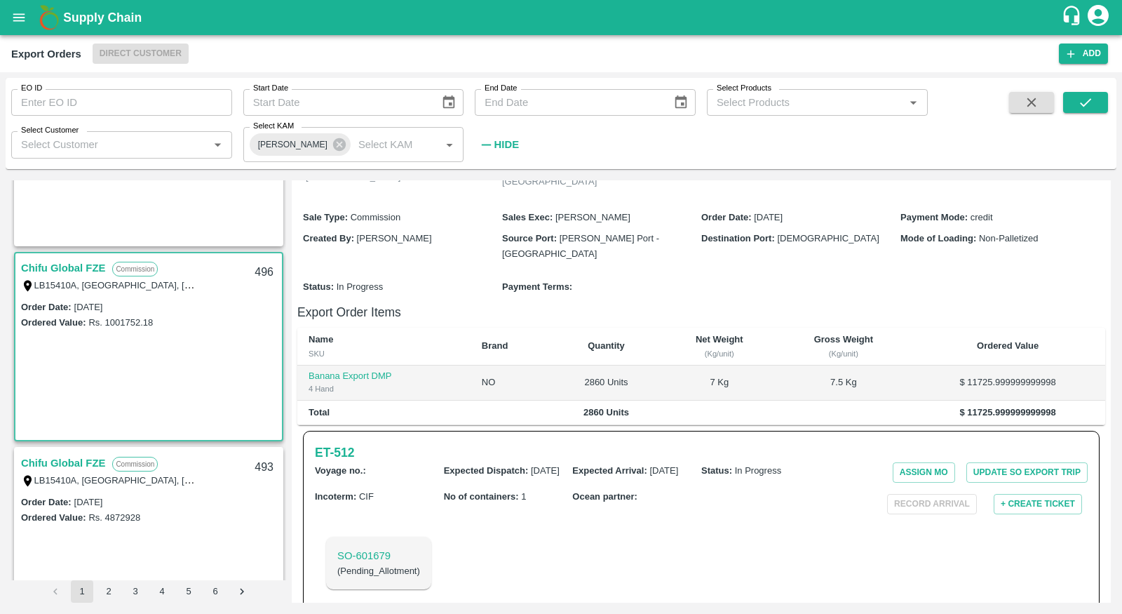
click at [50, 461] on link "Chifu Global FZE" at bounding box center [63, 463] width 84 height 18
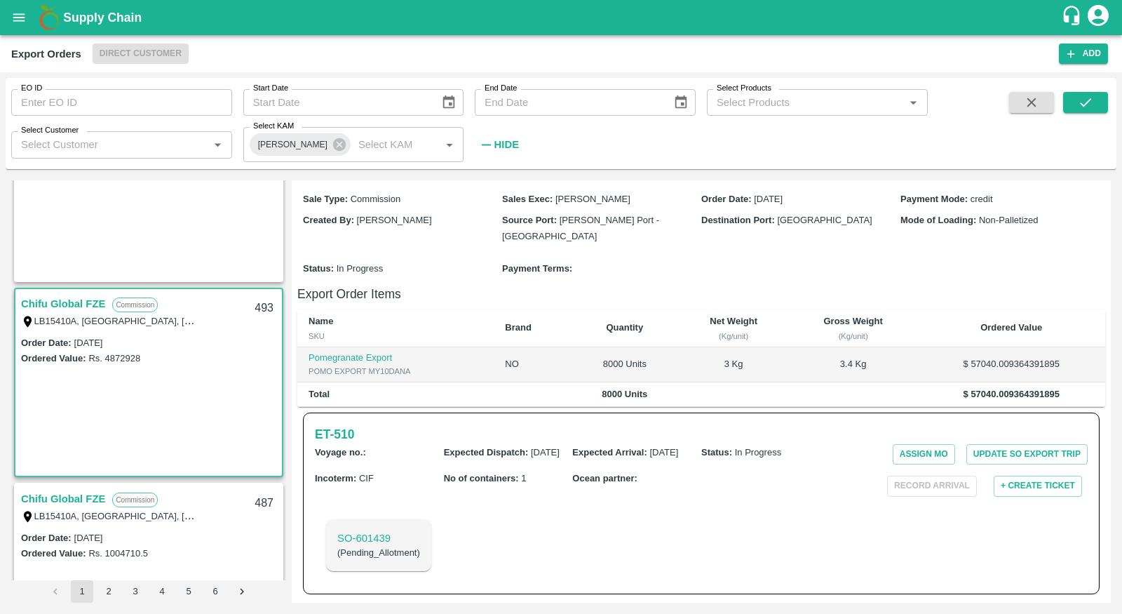
scroll to position [673, 0]
click at [1076, 55] on icon "button" at bounding box center [1071, 54] width 13 height 13
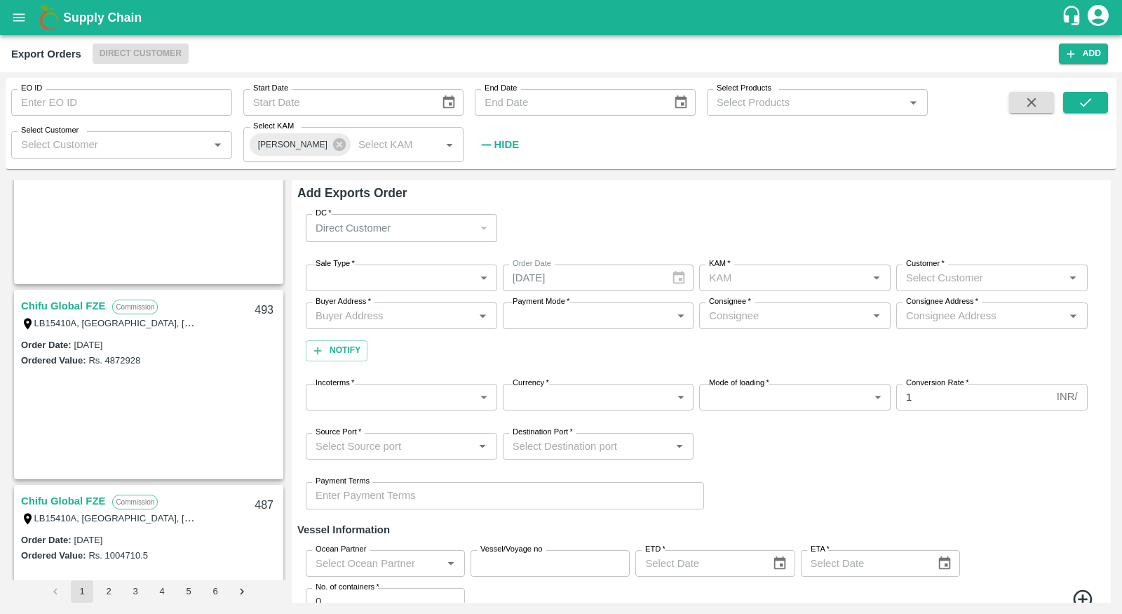
scroll to position [177, 0]
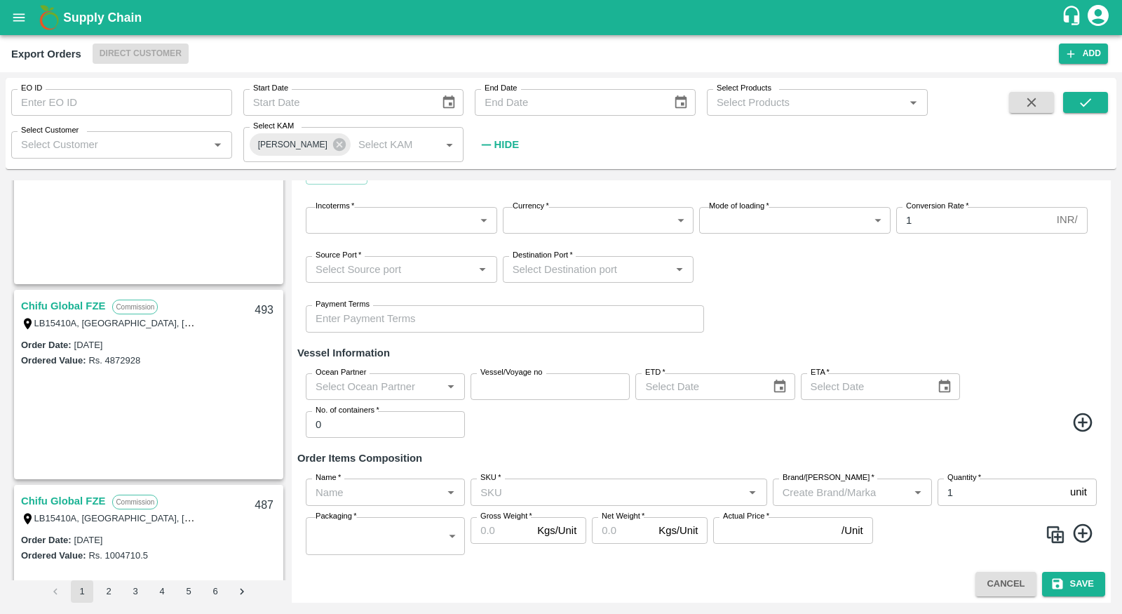
click at [1085, 429] on icon at bounding box center [1083, 422] width 23 height 23
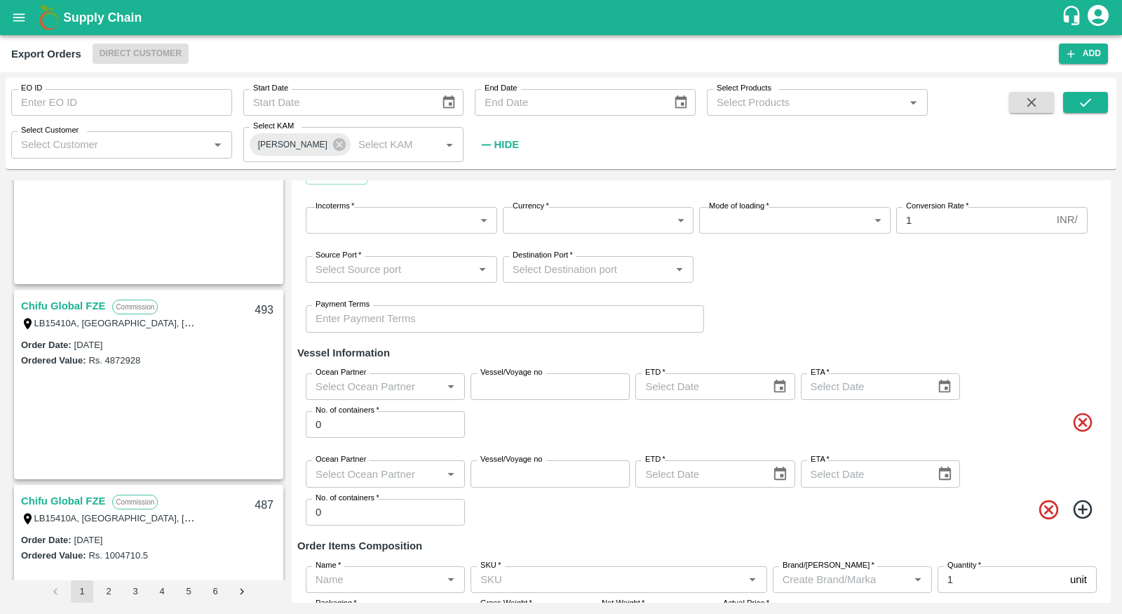
click at [1040, 505] on icon at bounding box center [1048, 509] width 23 height 23
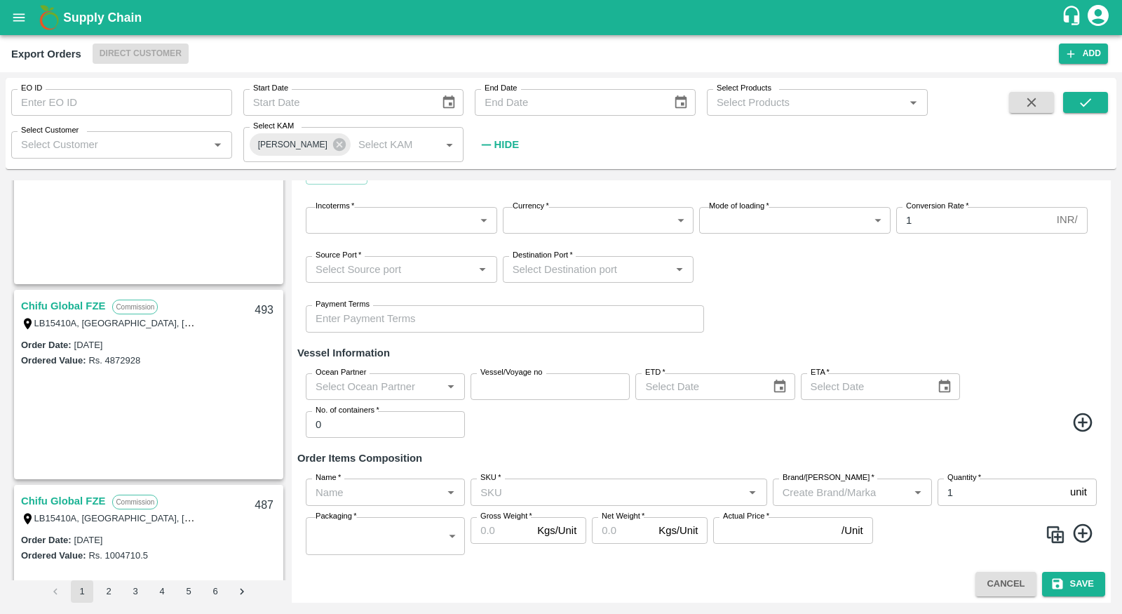
click at [1086, 418] on icon at bounding box center [1083, 422] width 23 height 23
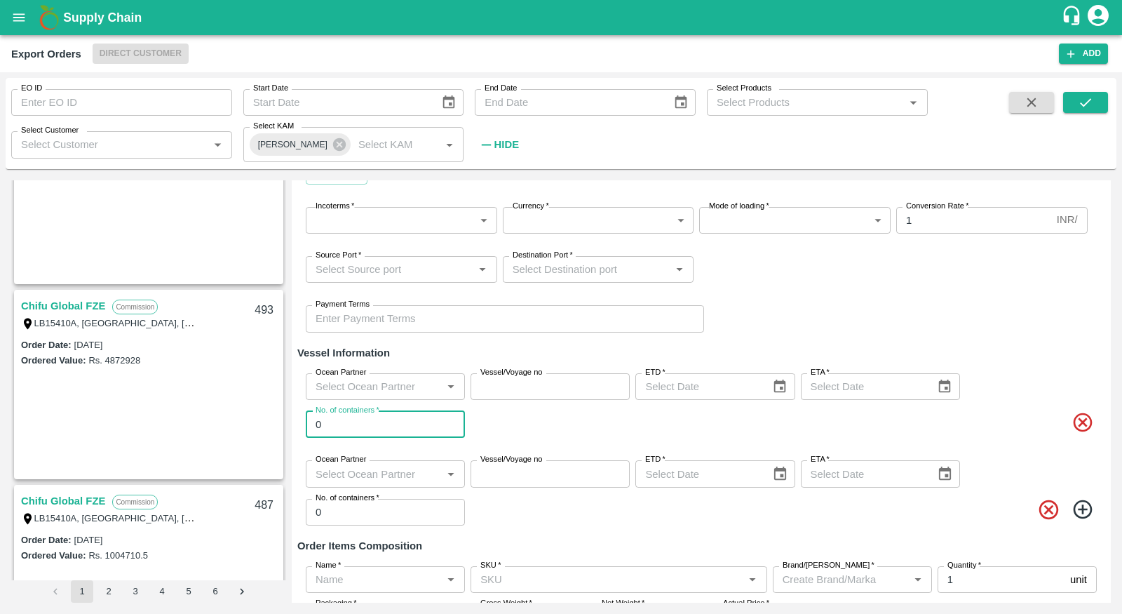
drag, startPoint x: 356, startPoint y: 433, endPoint x: 307, endPoint y: 429, distance: 49.3
click at [307, 429] on input "0" at bounding box center [385, 424] width 159 height 27
type input "2"
click at [389, 510] on input "0" at bounding box center [385, 512] width 159 height 27
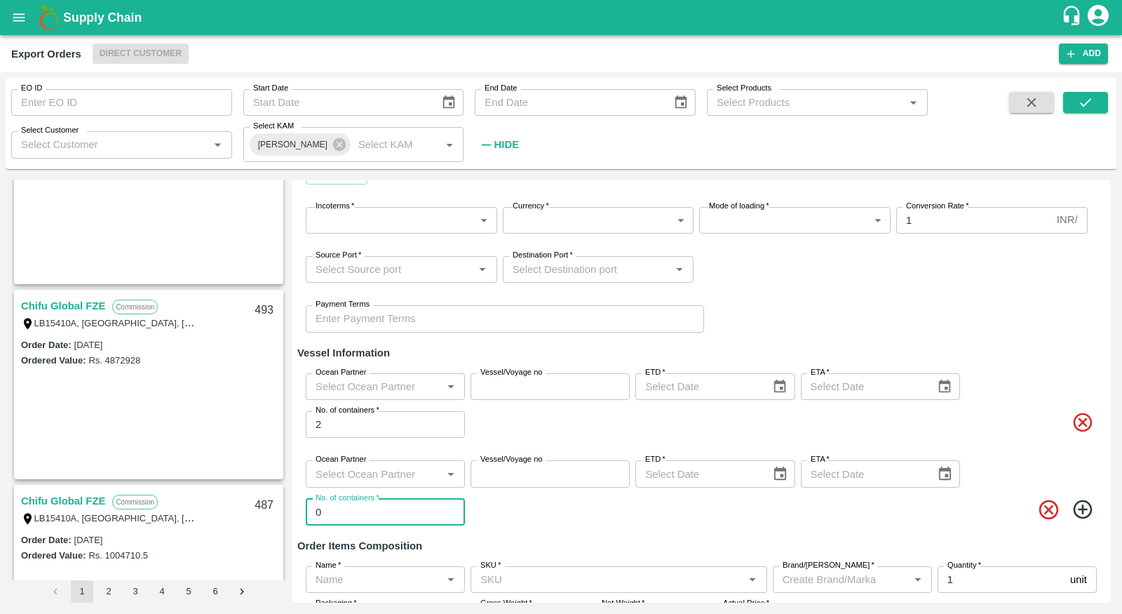
click at [389, 510] on input "0" at bounding box center [385, 512] width 159 height 27
type input "2"
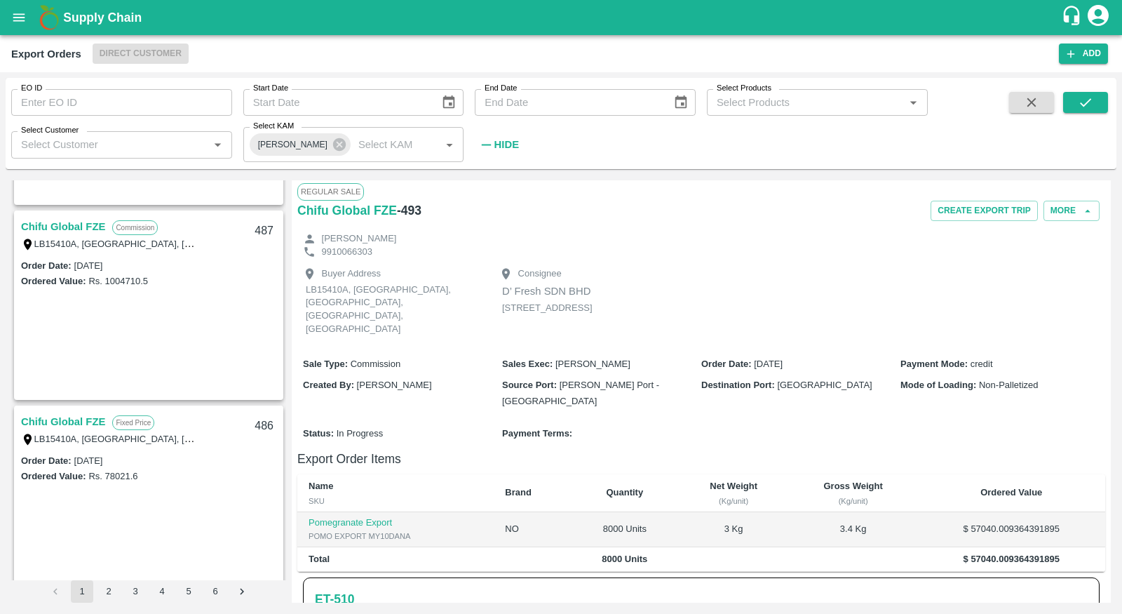
scroll to position [944, 0]
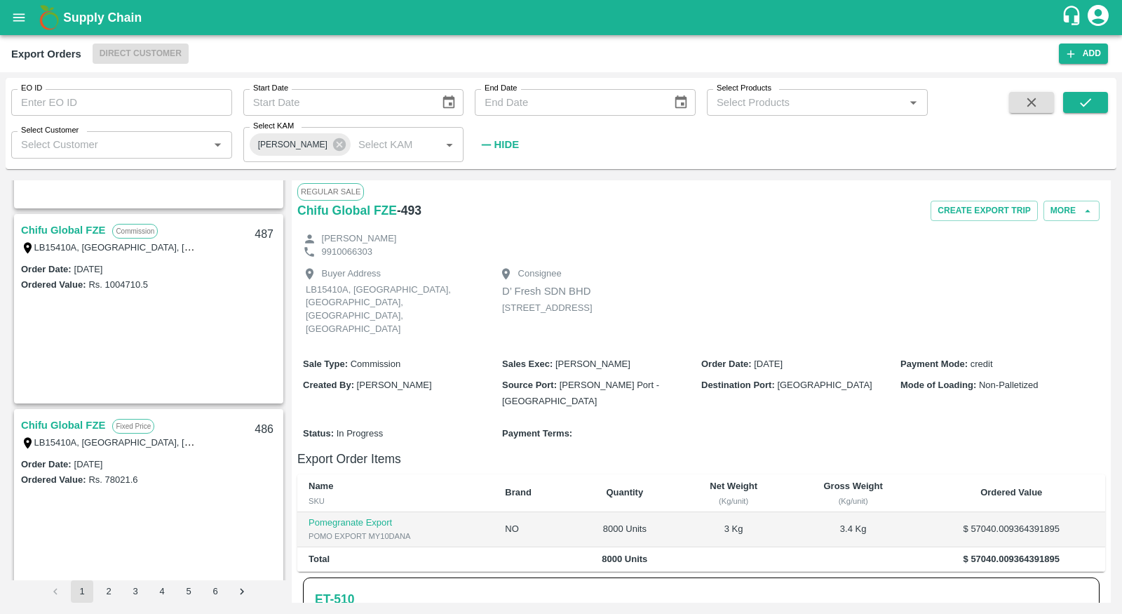
click at [75, 234] on link "Chifu Global FZE" at bounding box center [63, 230] width 84 height 18
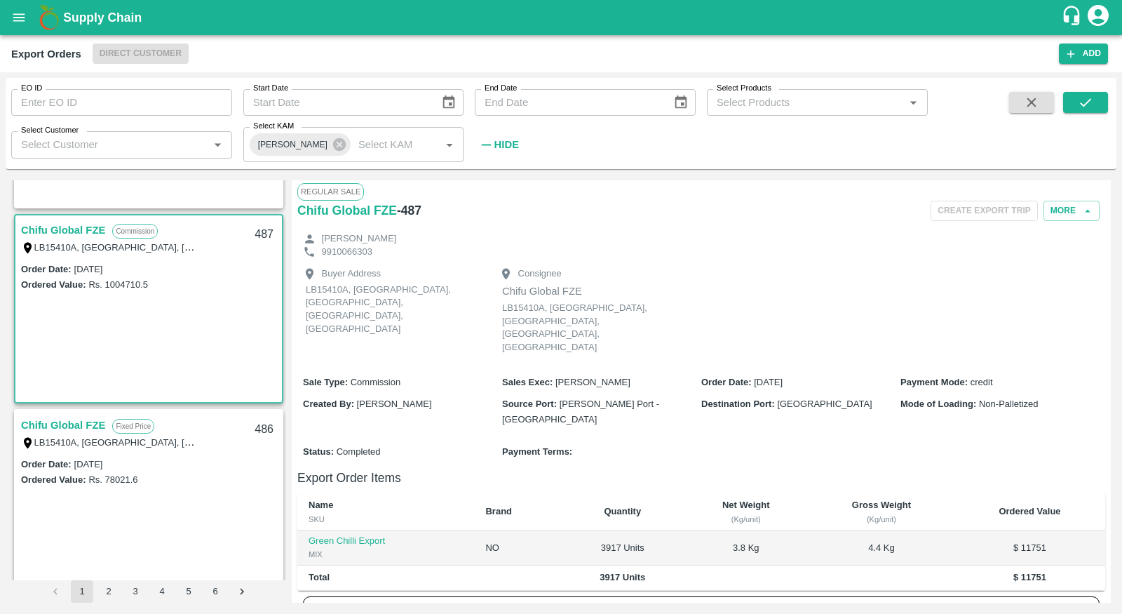
scroll to position [197, 0]
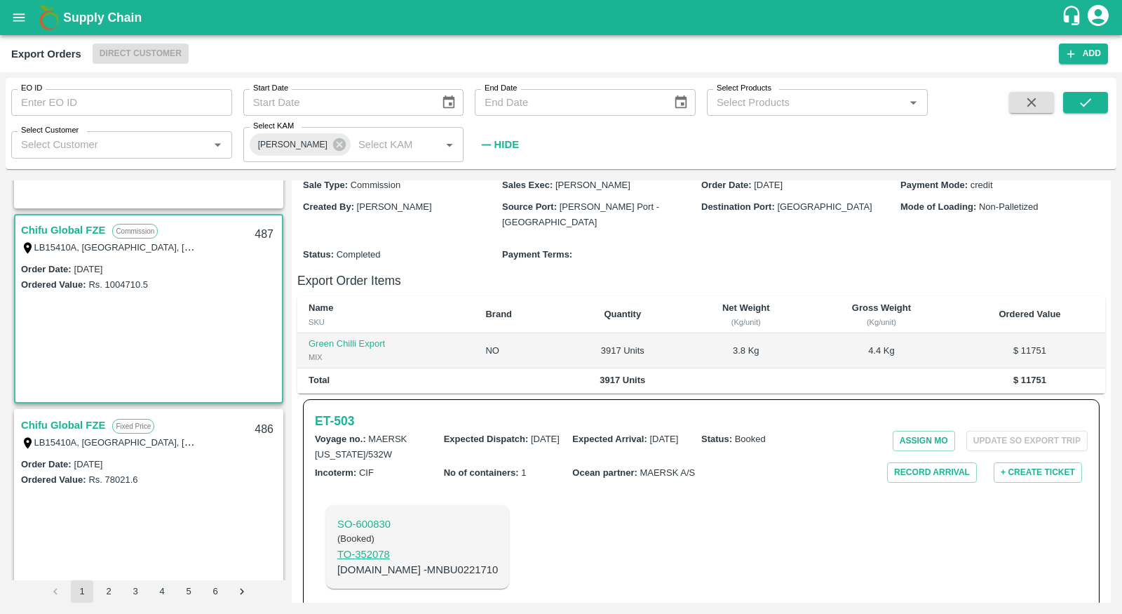
click at [377, 546] on p "TO- 352078" at bounding box center [417, 553] width 161 height 15
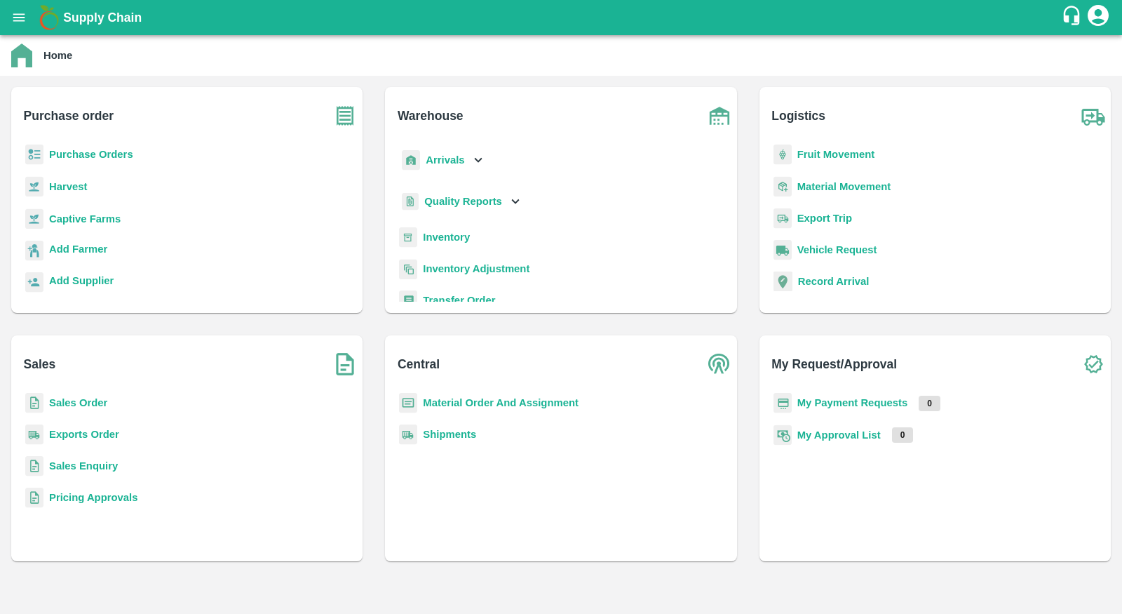
click at [110, 156] on b "Purchase Orders" at bounding box center [91, 154] width 84 height 11
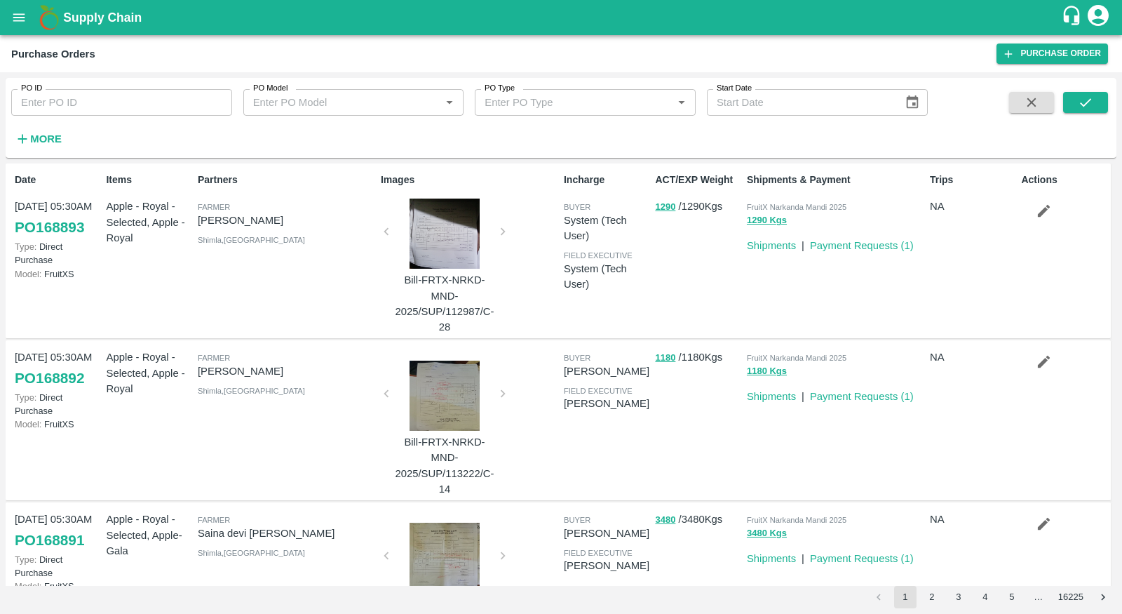
click at [191, 107] on input "PO ID" at bounding box center [121, 102] width 221 height 27
type input "167444"
click at [1086, 100] on icon "submit" at bounding box center [1085, 102] width 15 height 15
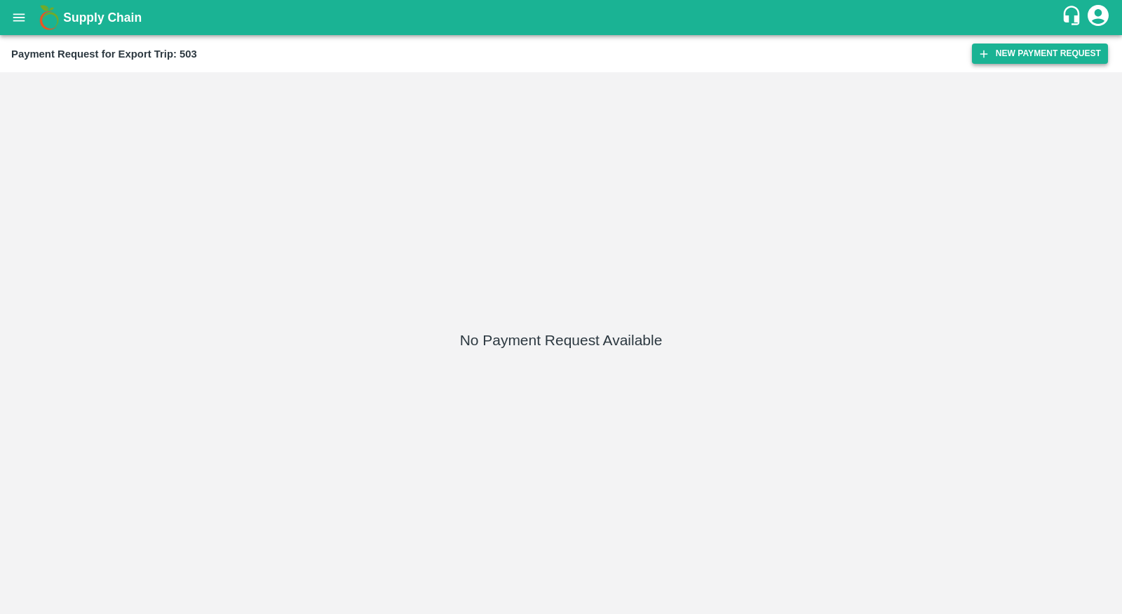
click at [1013, 55] on button "New Payment Request" at bounding box center [1040, 53] width 136 height 20
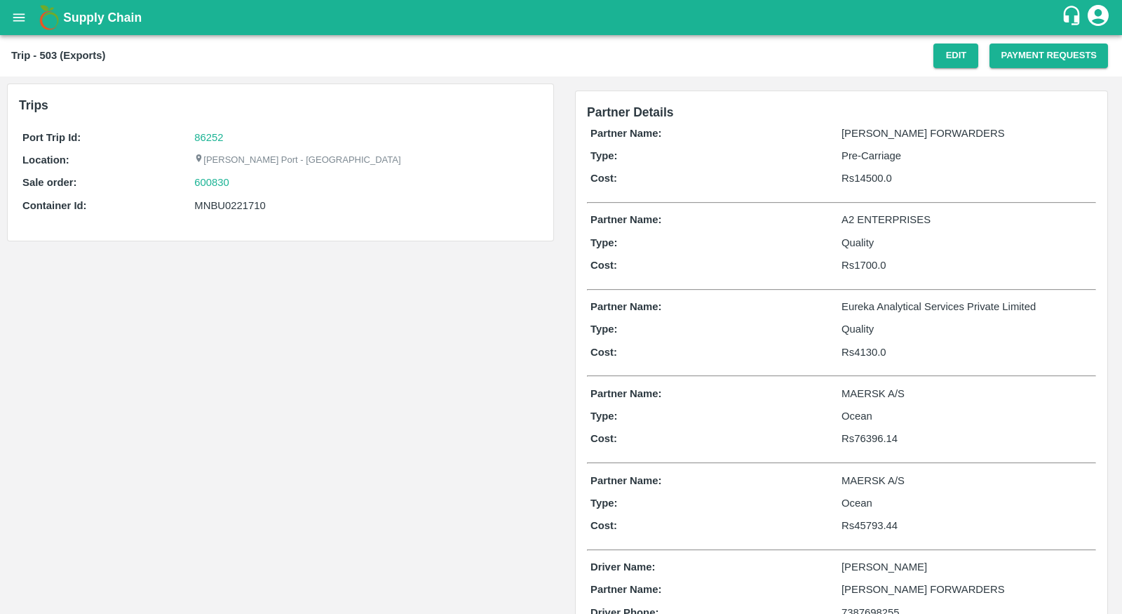
click at [873, 132] on p "SHUBHAM FORWARDERS" at bounding box center [967, 133] width 251 height 15
copy p "SHUBHAM FORWARDERS"
click at [773, 233] on div "Partner Name: A2 ENTERPRISES Type: Quality Cost: Rs 1700.0" at bounding box center [841, 245] width 509 height 75
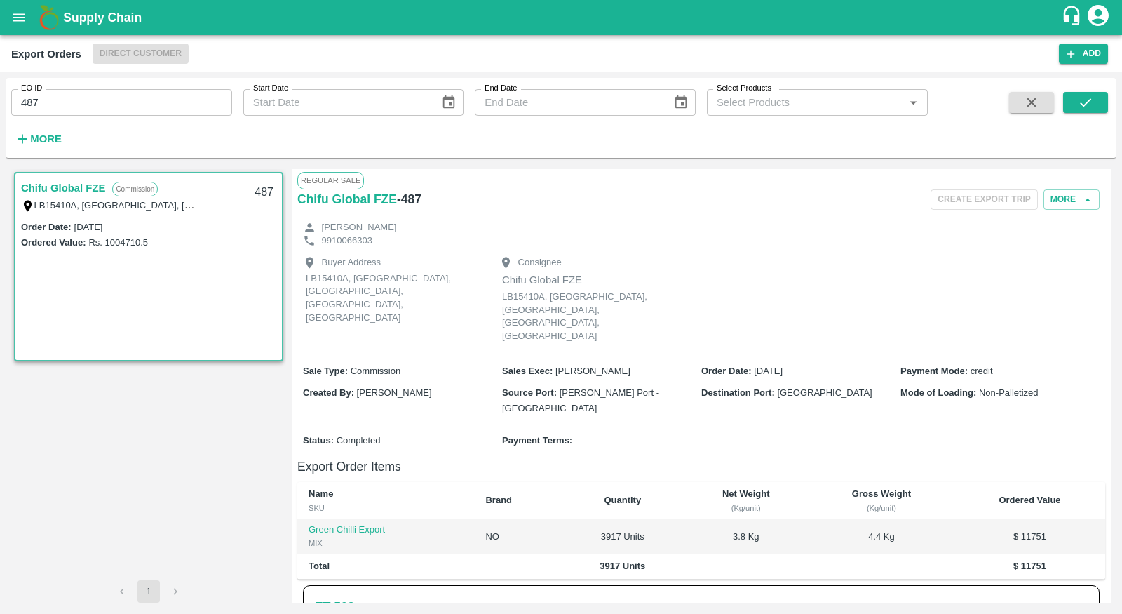
scroll to position [186, 0]
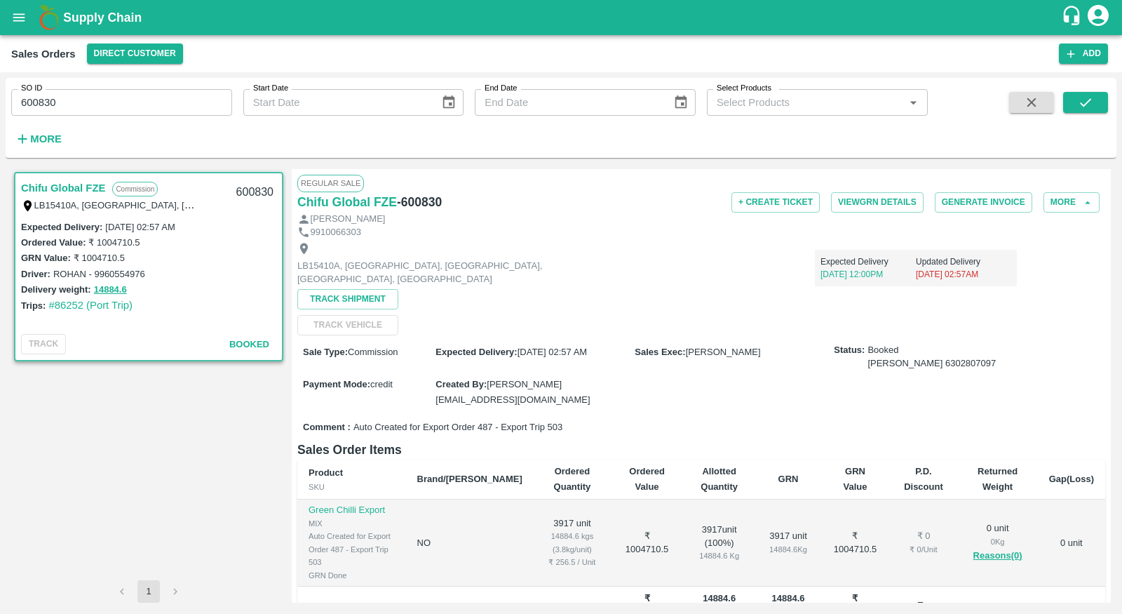
click at [486, 421] on span "Auto Created for Export Order 487 - Export Trip 503" at bounding box center [457, 427] width 209 height 13
copy span "487"
